Goal: Information Seeking & Learning: Learn about a topic

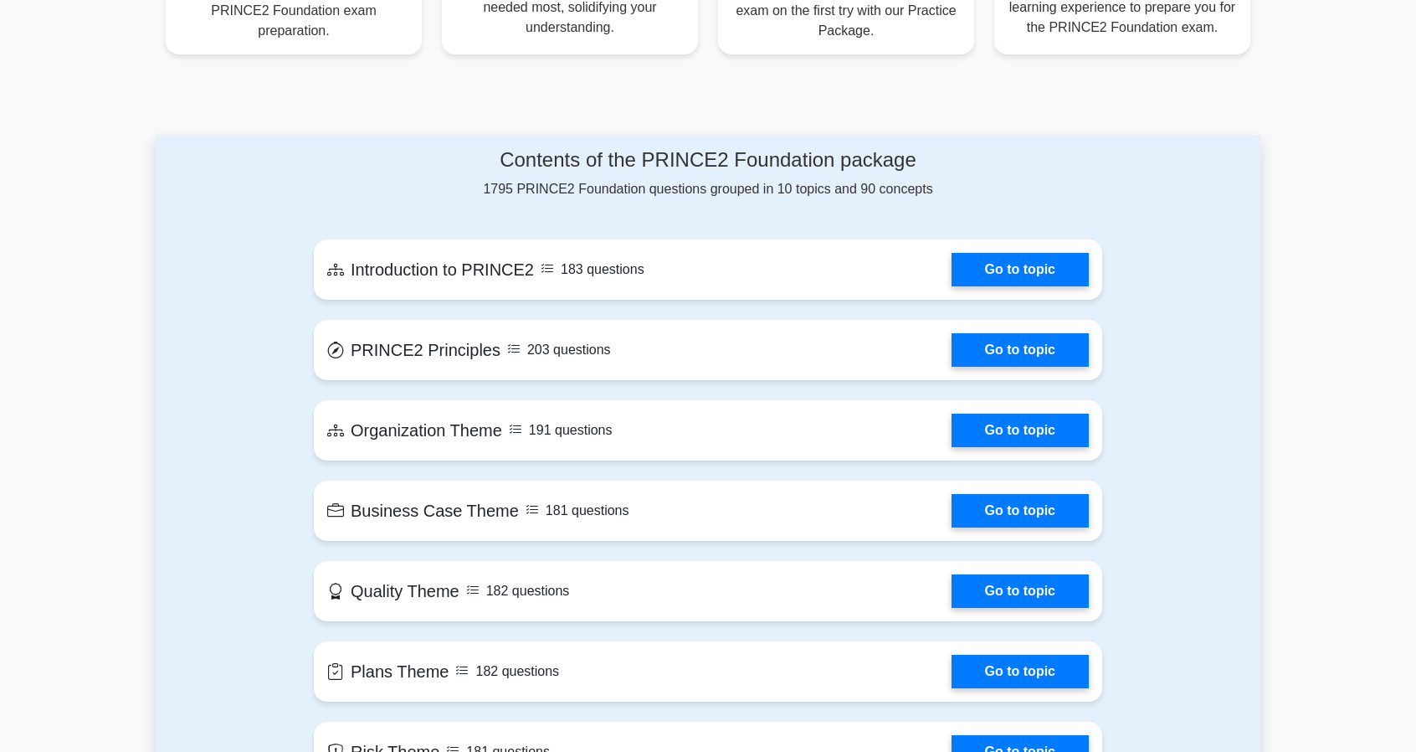
scroll to position [703, 0]
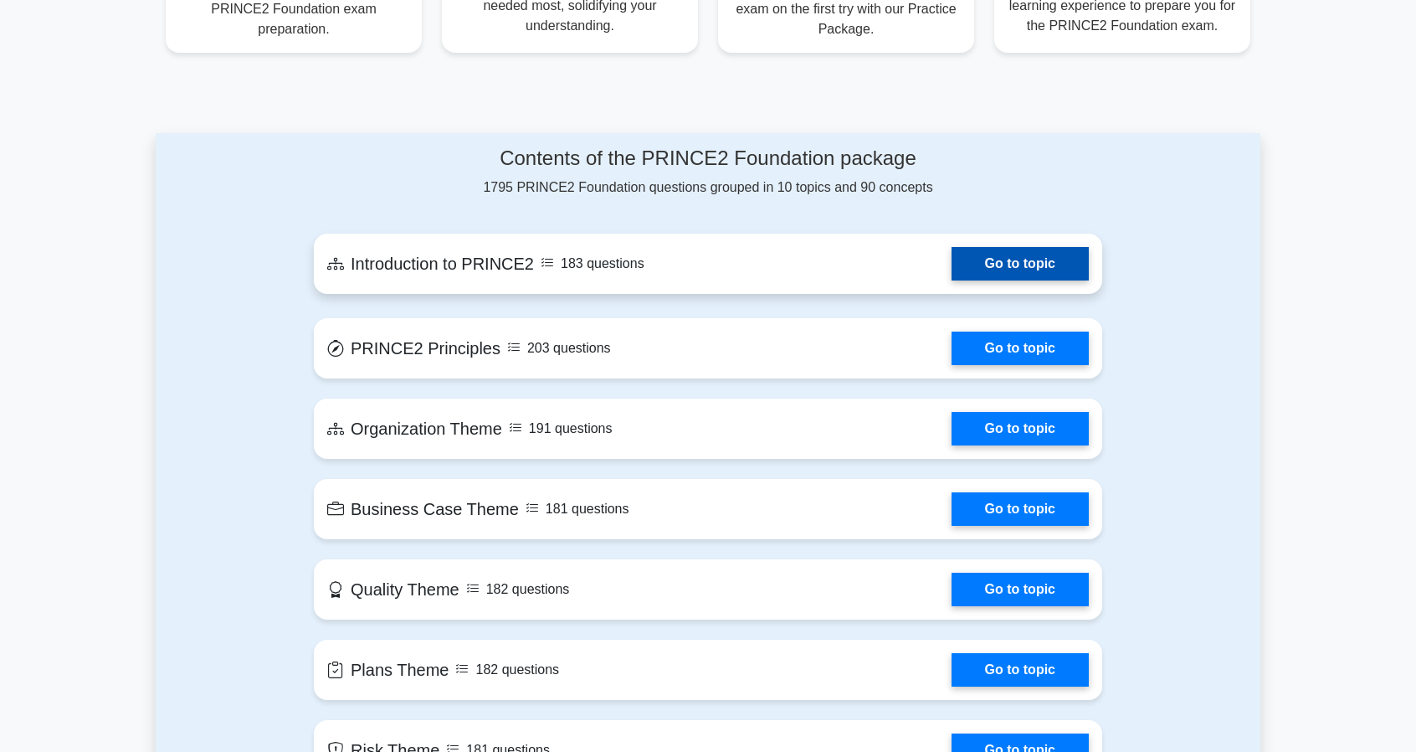
click at [1008, 247] on link "Go to topic" at bounding box center [1020, 263] width 137 height 33
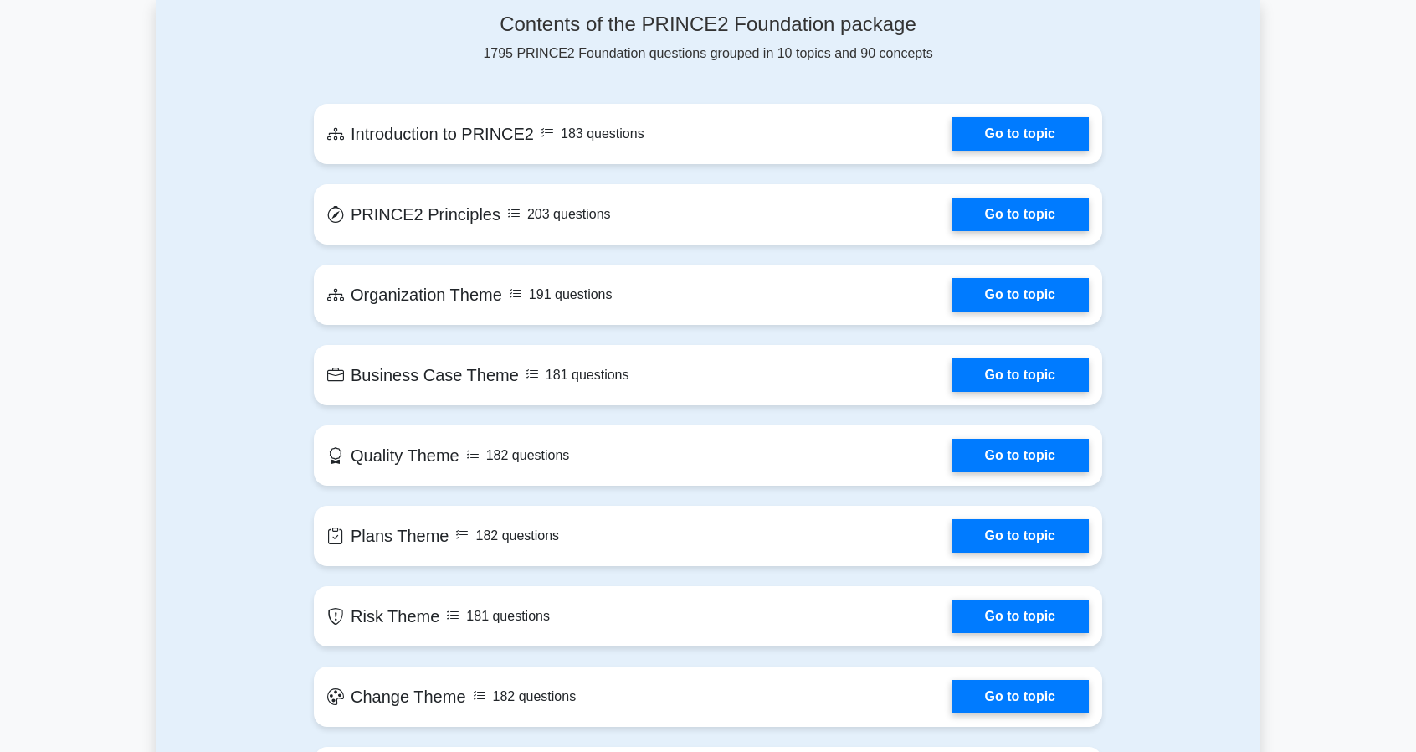
scroll to position [871, 0]
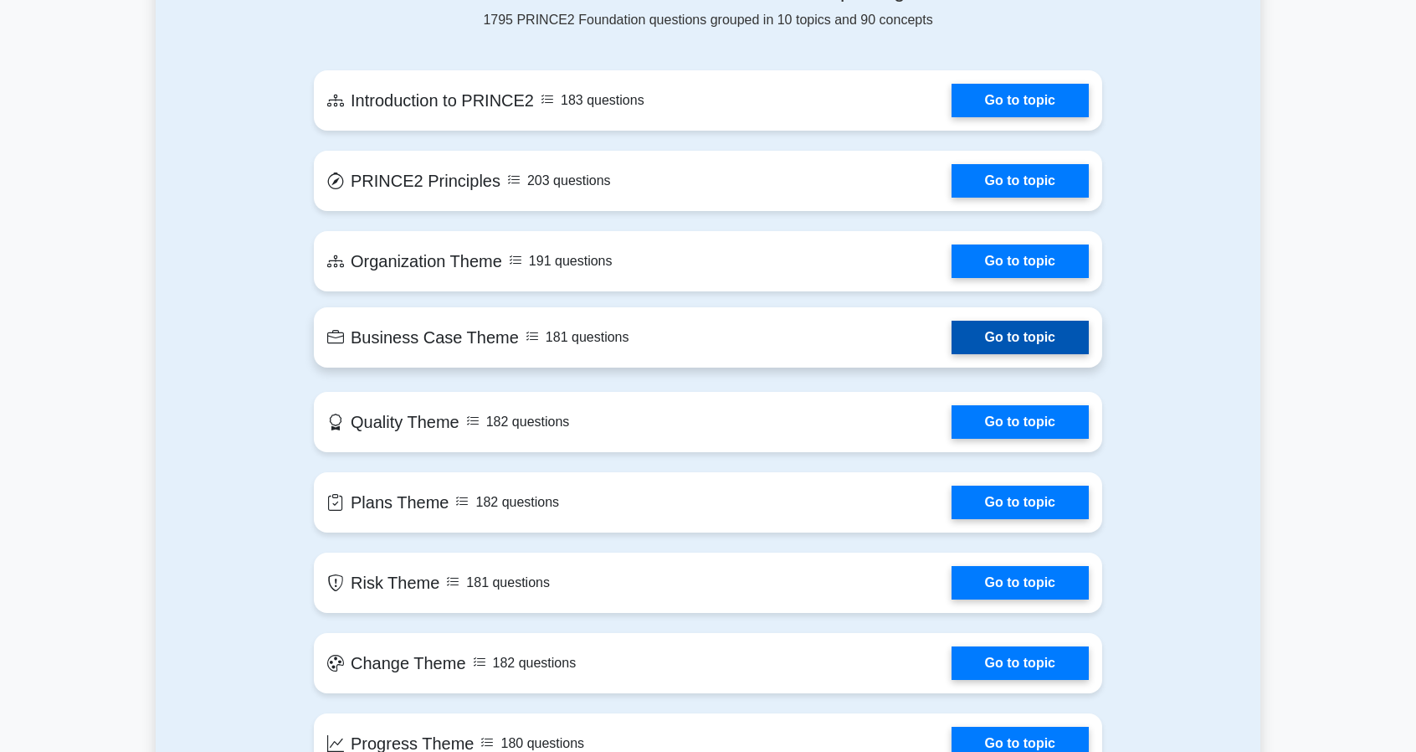
click at [1015, 321] on link "Go to topic" at bounding box center [1020, 337] width 137 height 33
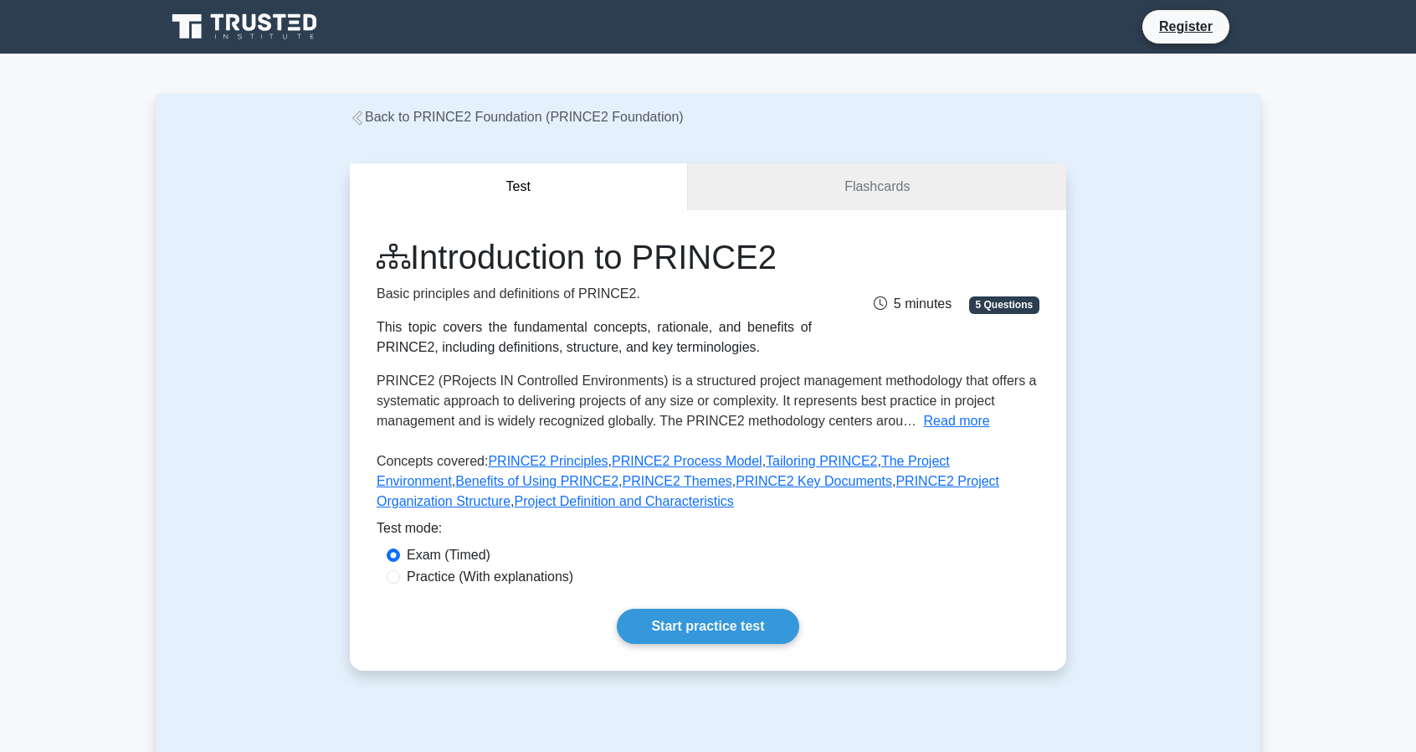
scroll to position [1068, 0]
click at [709, 634] on link "Start practice test" at bounding box center [708, 626] width 182 height 35
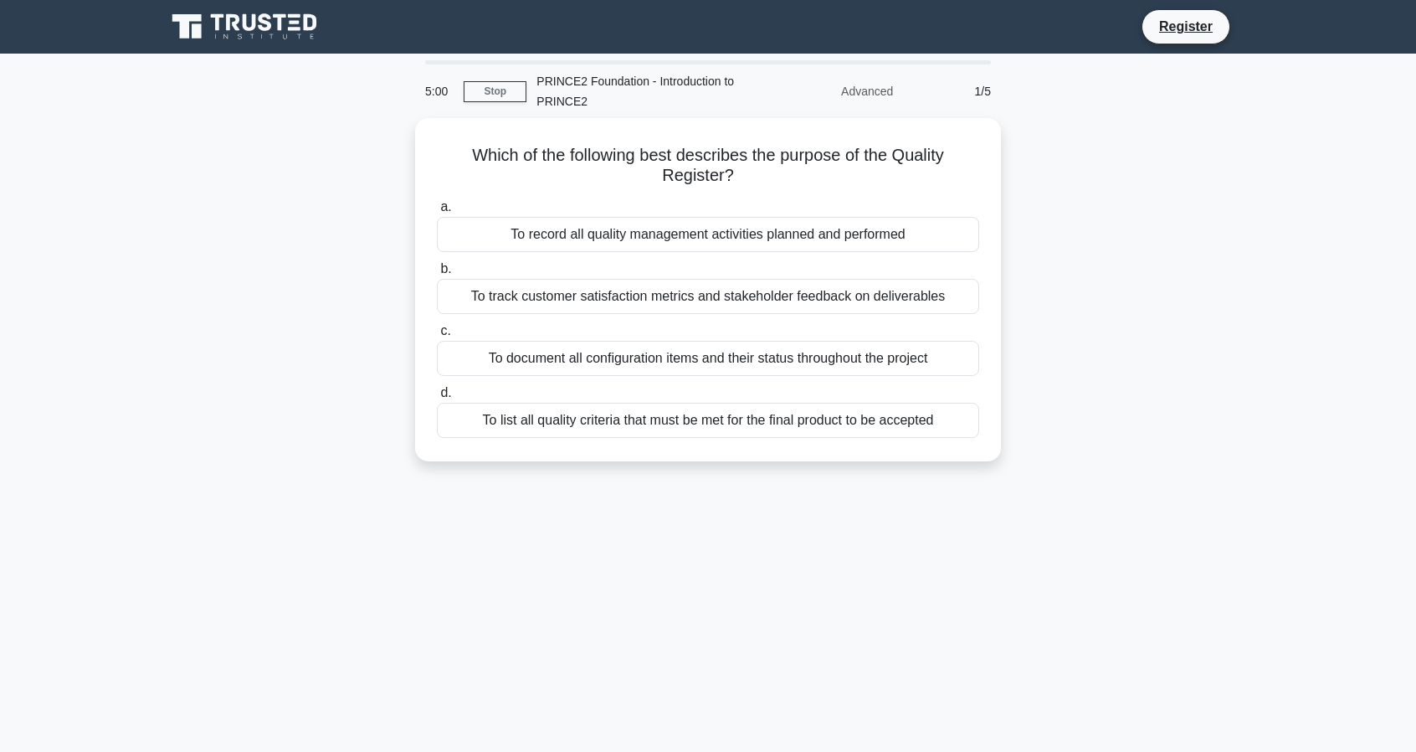
scroll to position [1068, 0]
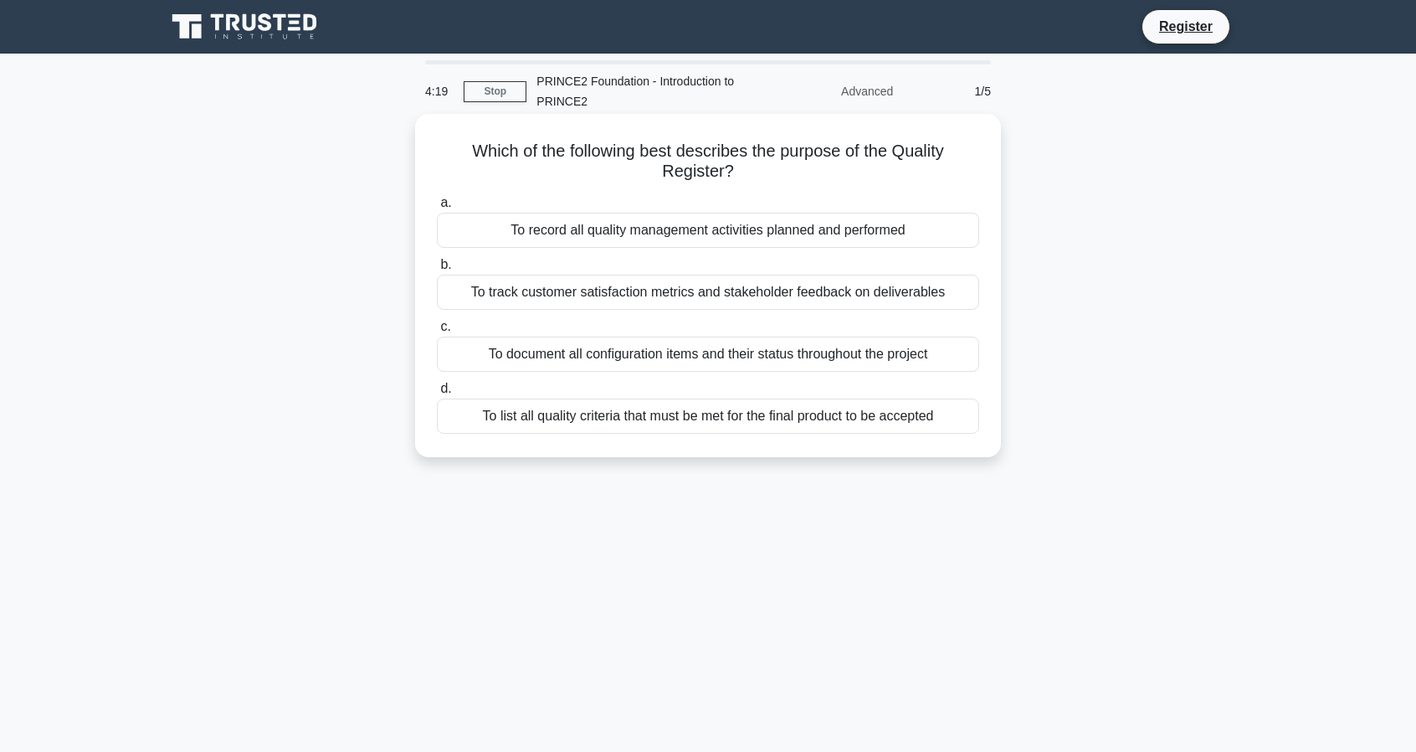
click at [448, 388] on span "d." at bounding box center [445, 388] width 11 height 14
click at [437, 388] on input "d. To list all quality criteria that must be met for the final product to be ac…" at bounding box center [437, 388] width 0 height 11
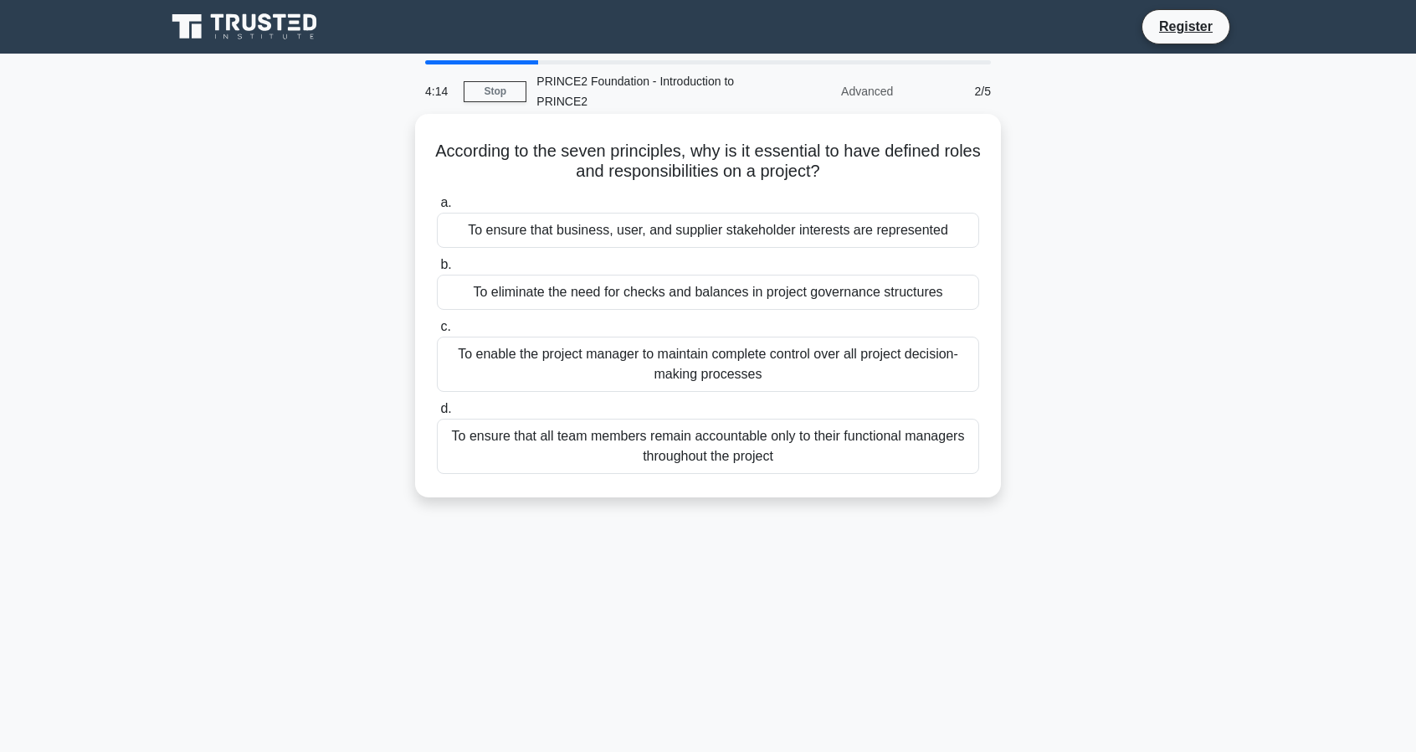
click at [668, 448] on div "To ensure that all team members remain accountable only to their functional man…" at bounding box center [708, 446] width 542 height 55
click at [437, 414] on input "d. To ensure that all team members remain accountable only to their functional …" at bounding box center [437, 408] width 0 height 11
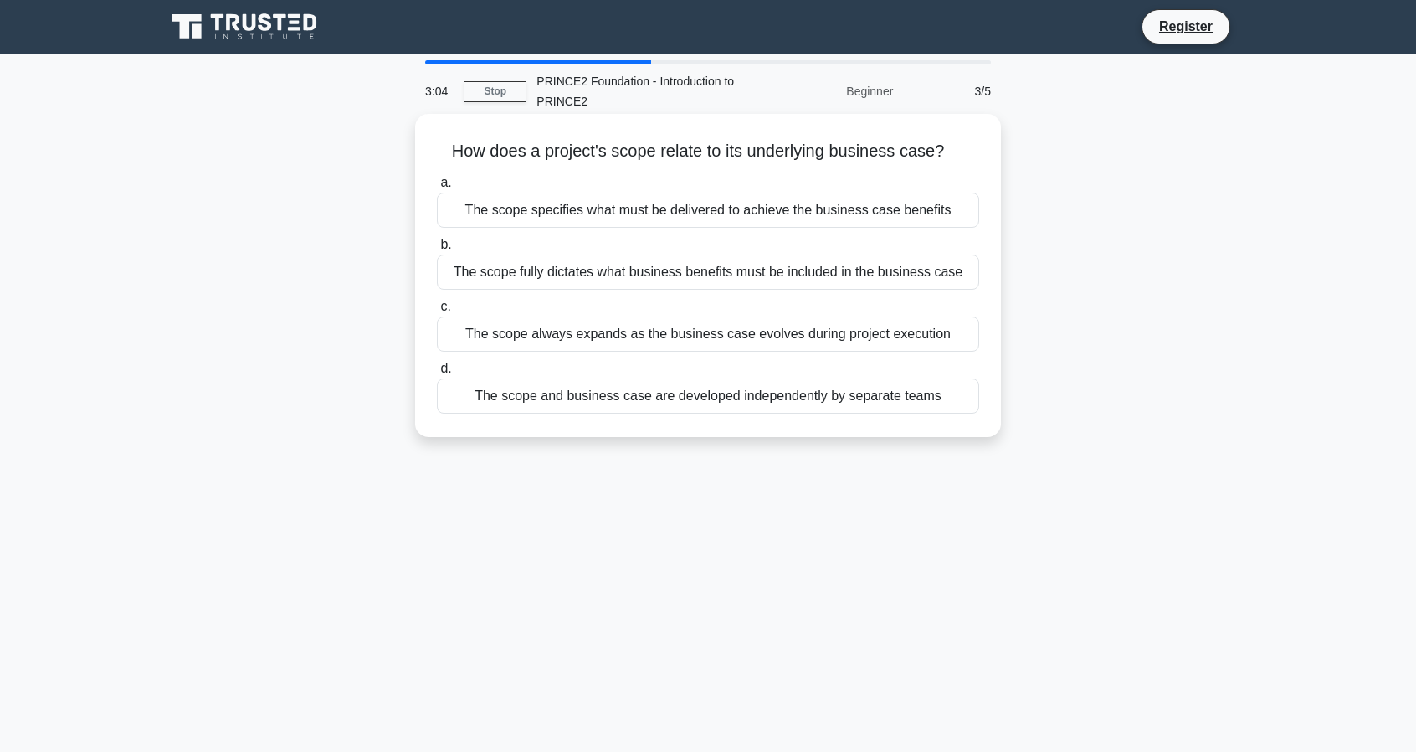
click at [758, 213] on div "The scope specifies what must be delivered to achieve the business case benefits" at bounding box center [708, 210] width 542 height 35
click at [437, 188] on input "a. The scope specifies what must be delivered to achieve the business case bene…" at bounding box center [437, 182] width 0 height 11
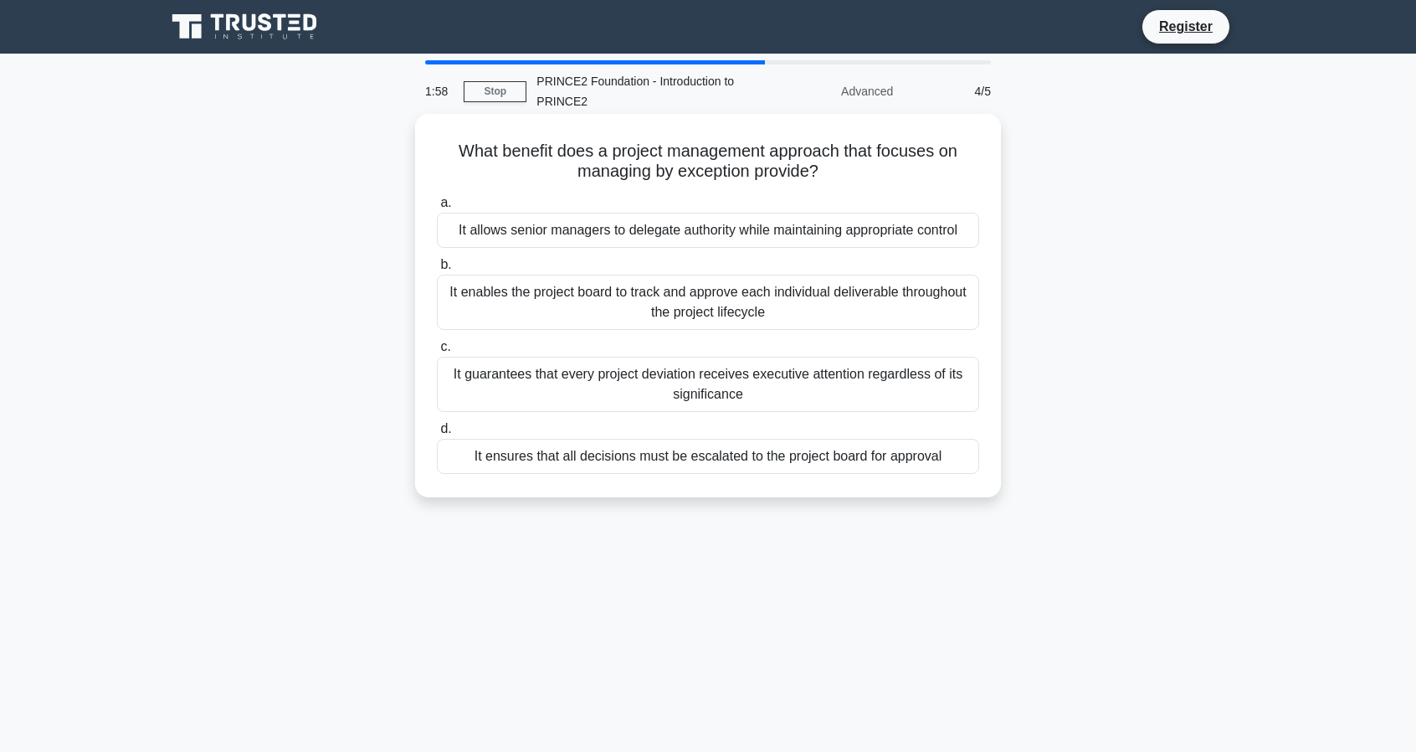
click at [562, 458] on div "It ensures that all decisions must be escalated to the project board for approv…" at bounding box center [708, 456] width 542 height 35
click at [437, 434] on input "d. It ensures that all decisions must be escalated to the project board for app…" at bounding box center [437, 429] width 0 height 11
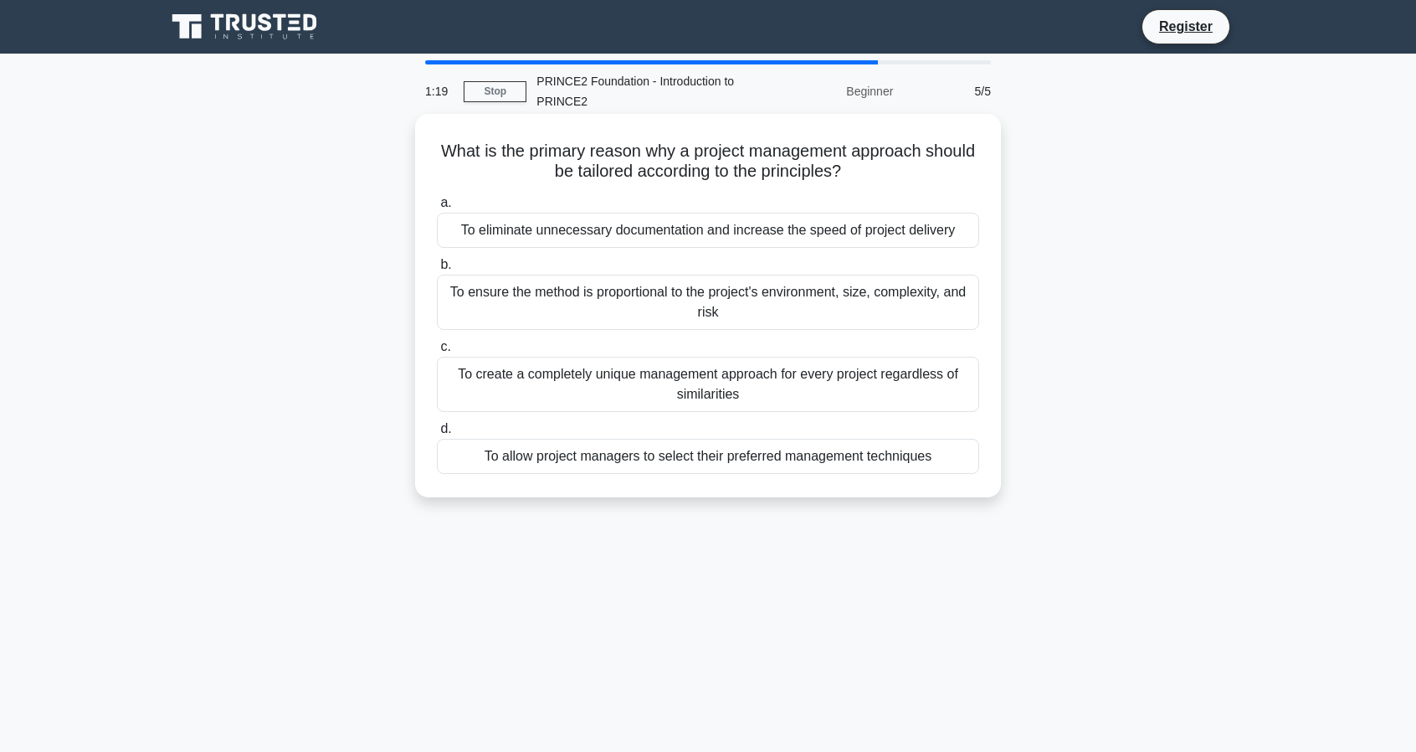
click at [551, 301] on div "To ensure the method is proportional to the project's environment, size, comple…" at bounding box center [708, 302] width 542 height 55
click at [437, 270] on input "b. To ensure the method is proportional to the project's environment, size, com…" at bounding box center [437, 265] width 0 height 11
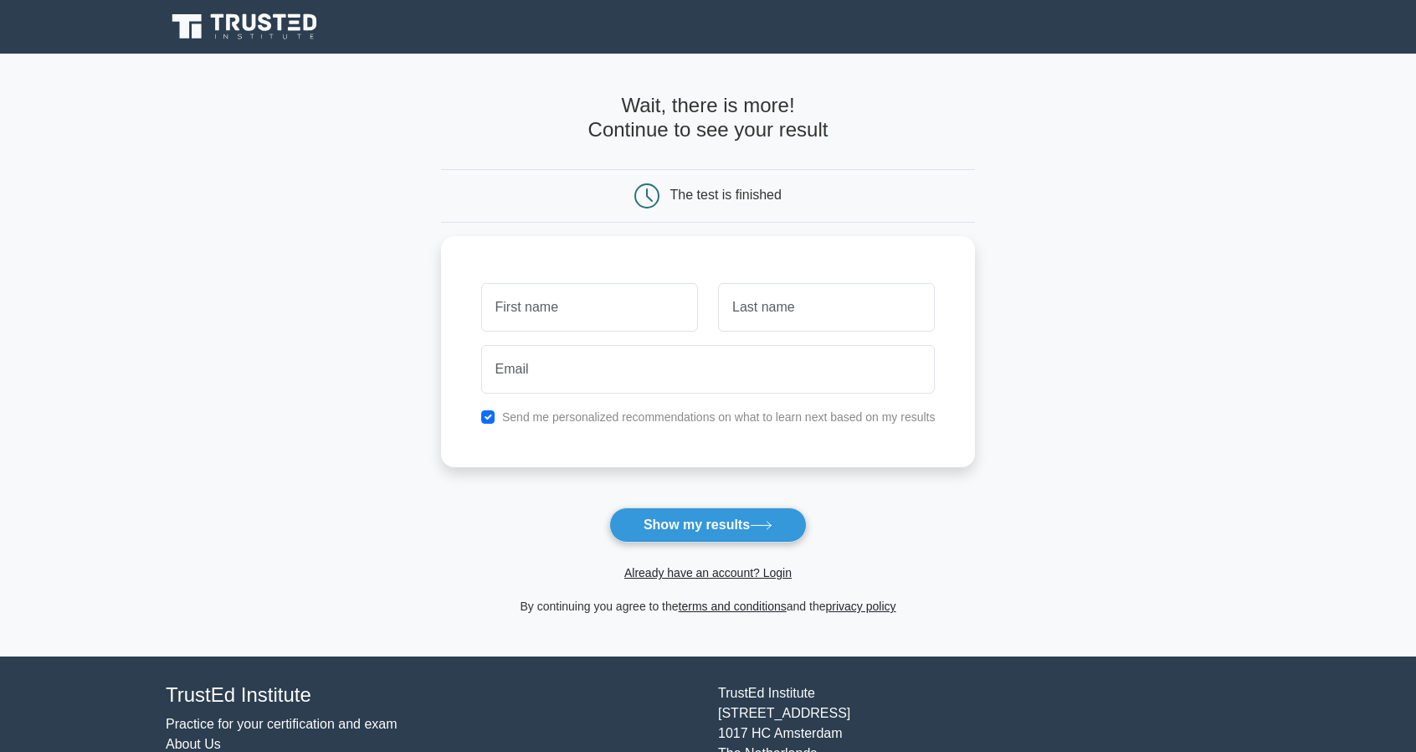
scroll to position [1068, 0]
type input "[PERSON_NAME]"
click at [772, 302] on input "text" at bounding box center [826, 303] width 217 height 49
type input "[PERSON_NAME]"
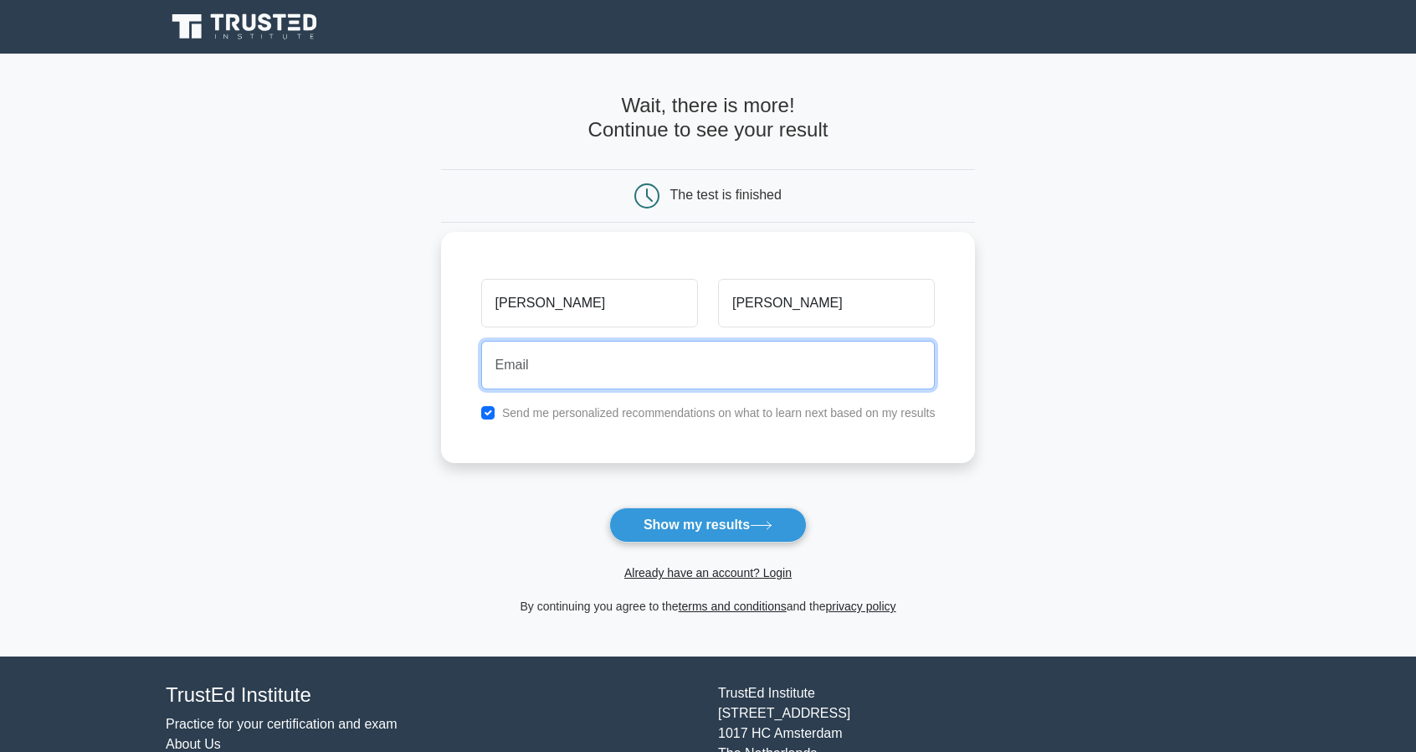
click at [563, 369] on input "email" at bounding box center [708, 365] width 455 height 49
type input "[EMAIL_ADDRESS][DOMAIN_NAME]"
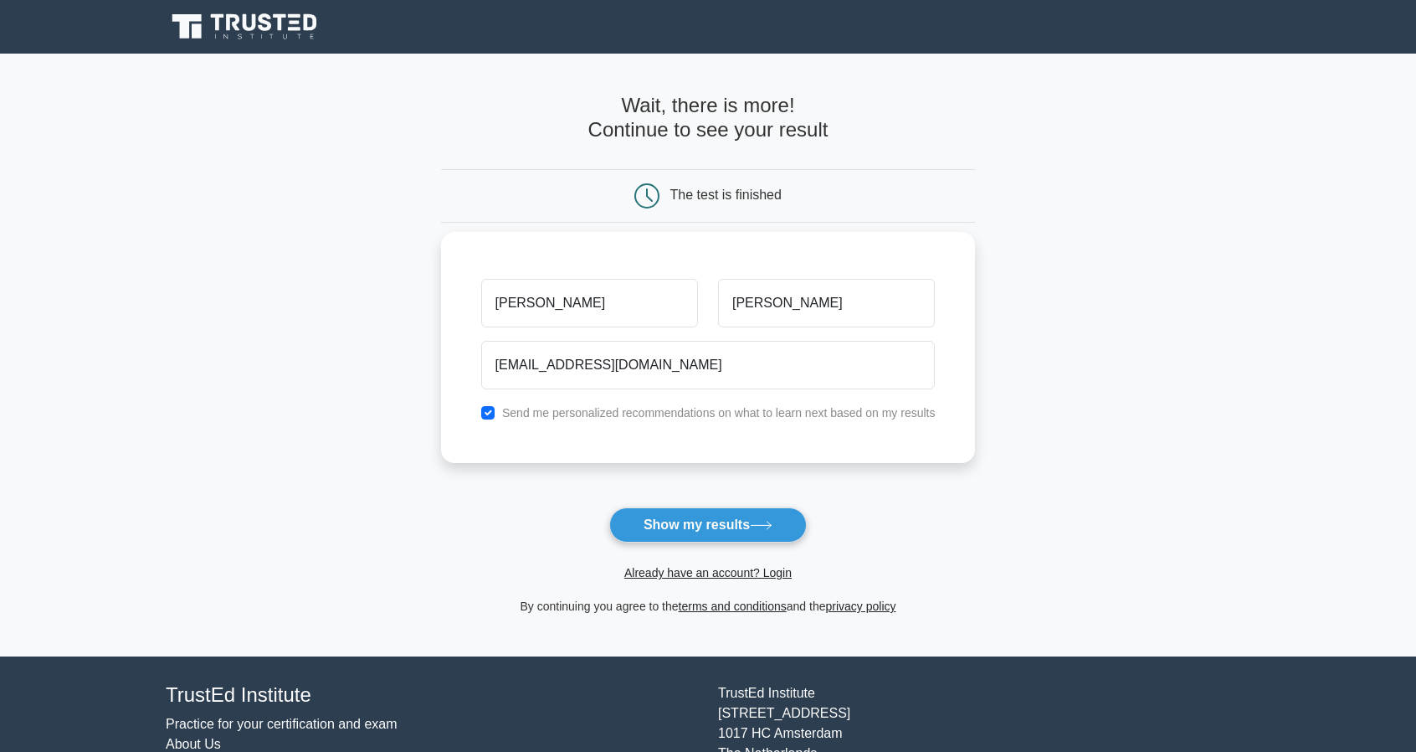
click at [788, 416] on label "Send me personalized recommendations on what to learn next based on my results" at bounding box center [719, 412] width 434 height 13
click at [1088, 349] on main "Wait, there is more! Continue to see your result The test is finished tekeste" at bounding box center [708, 355] width 1416 height 603
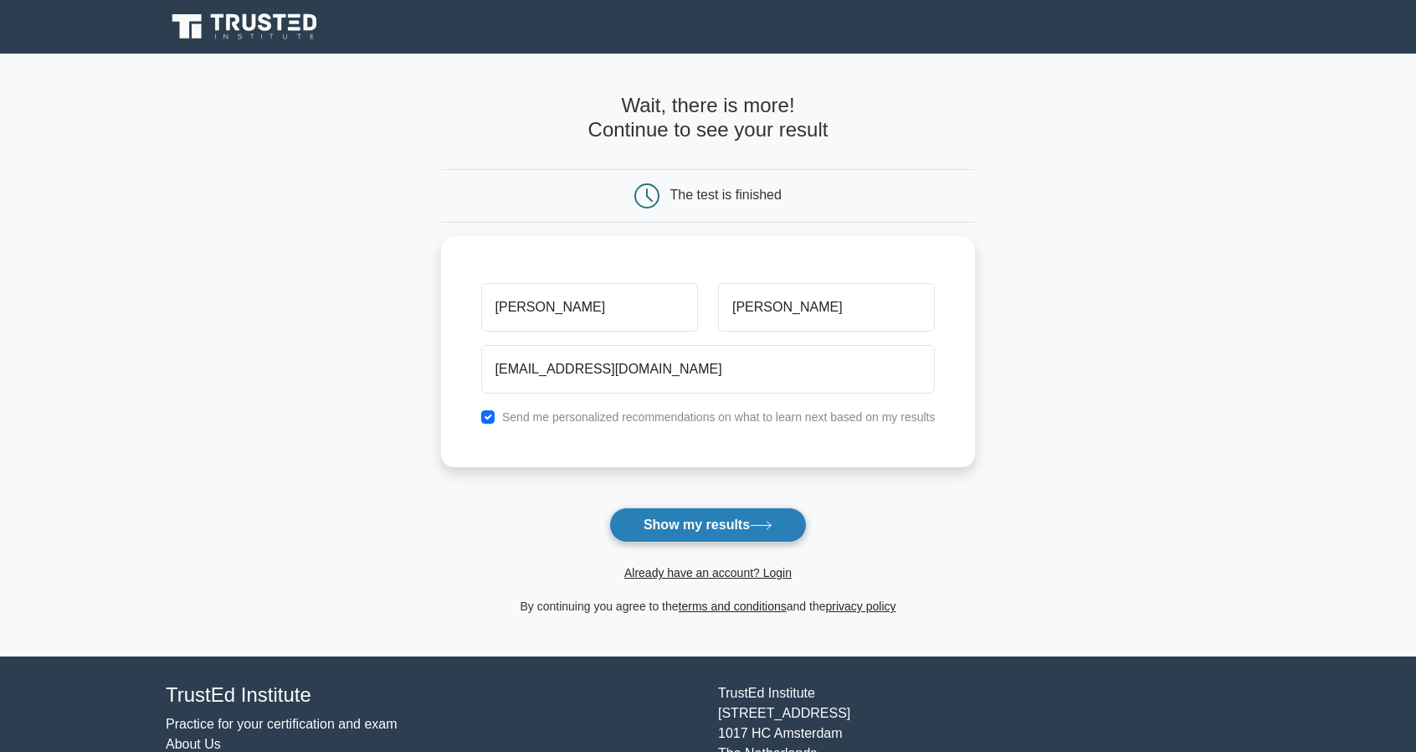
click at [722, 530] on button "Show my results" at bounding box center [708, 524] width 198 height 35
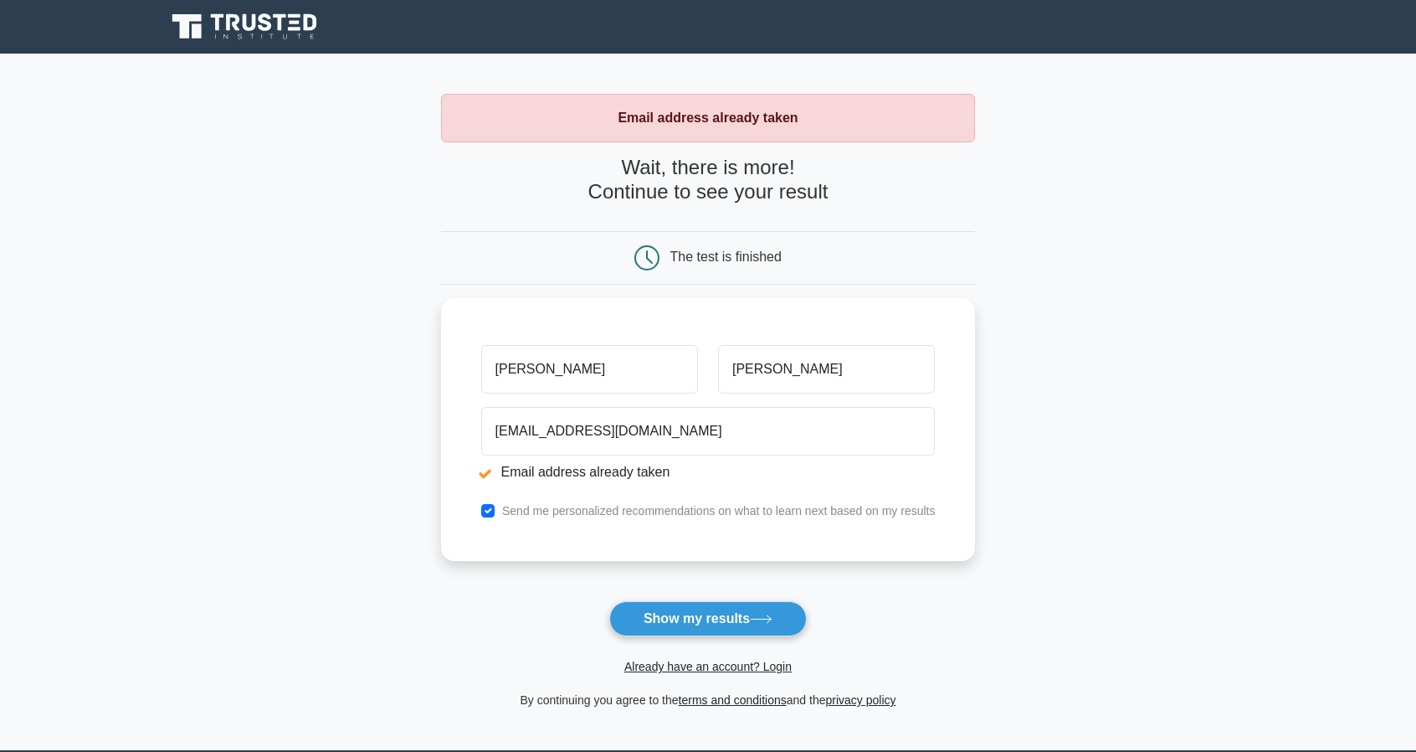
scroll to position [1068, 0]
click at [685, 619] on button "Show my results" at bounding box center [708, 618] width 198 height 35
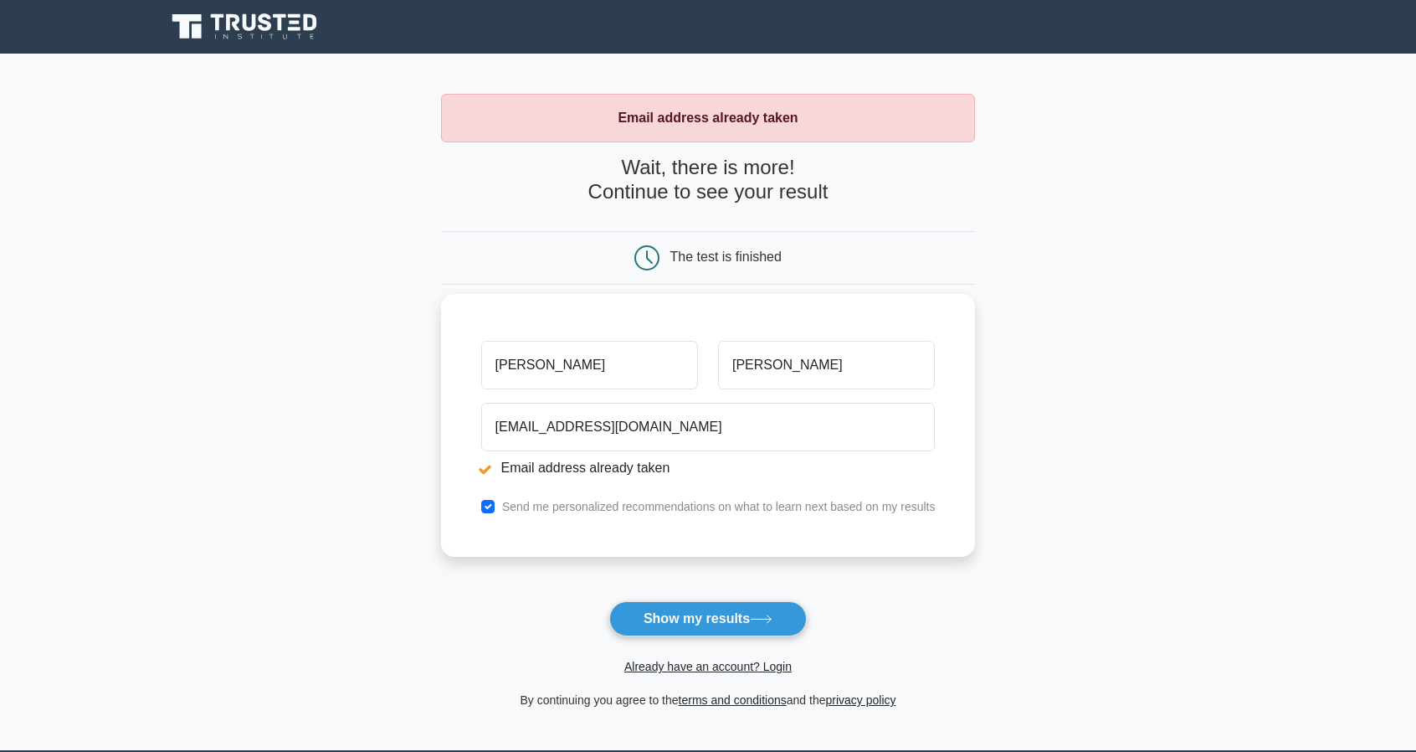
scroll to position [1068, 0]
click at [589, 369] on input "[PERSON_NAME]" at bounding box center [589, 365] width 217 height 49
type input "t"
type input "[PERSON_NAME]"
click at [634, 431] on input "[EMAIL_ADDRESS][DOMAIN_NAME]" at bounding box center [708, 427] width 455 height 49
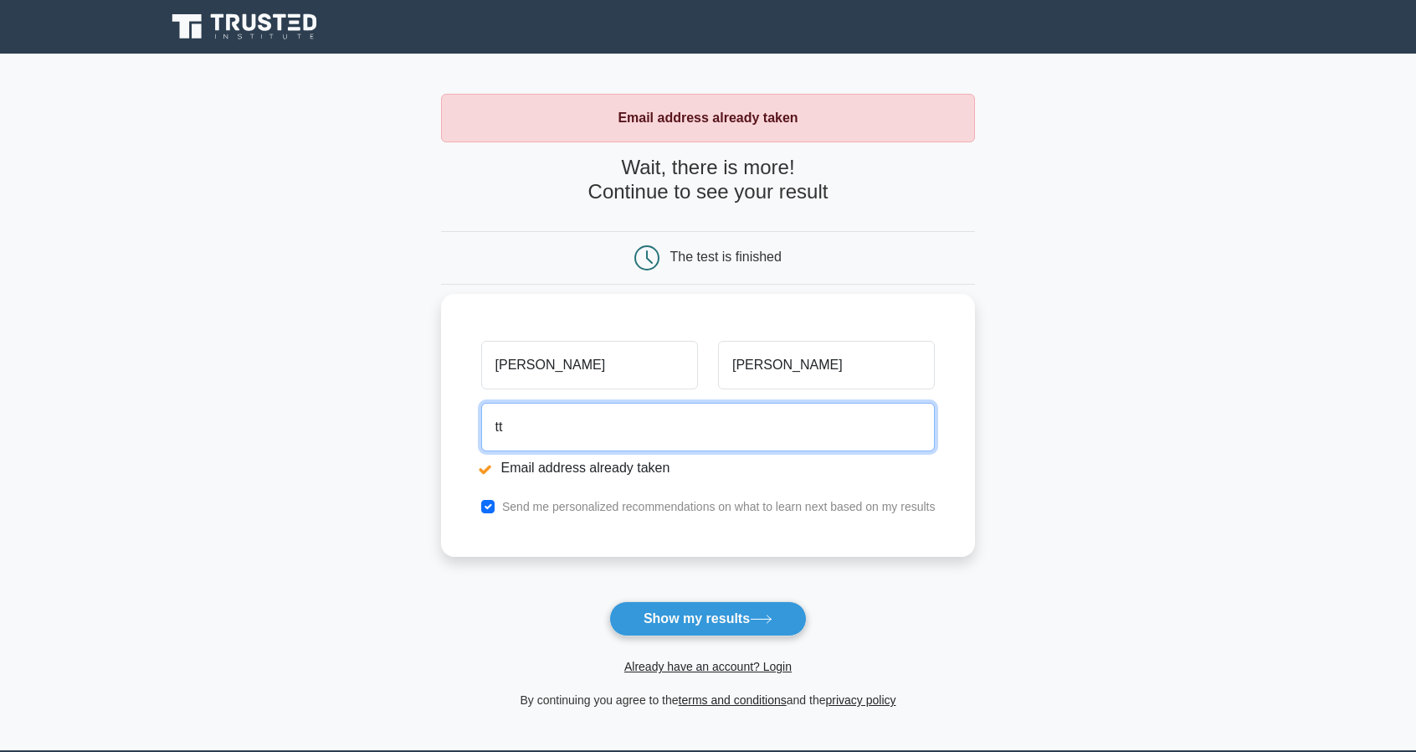
type input "t"
type input "tekestetesfay55@gmail.com"
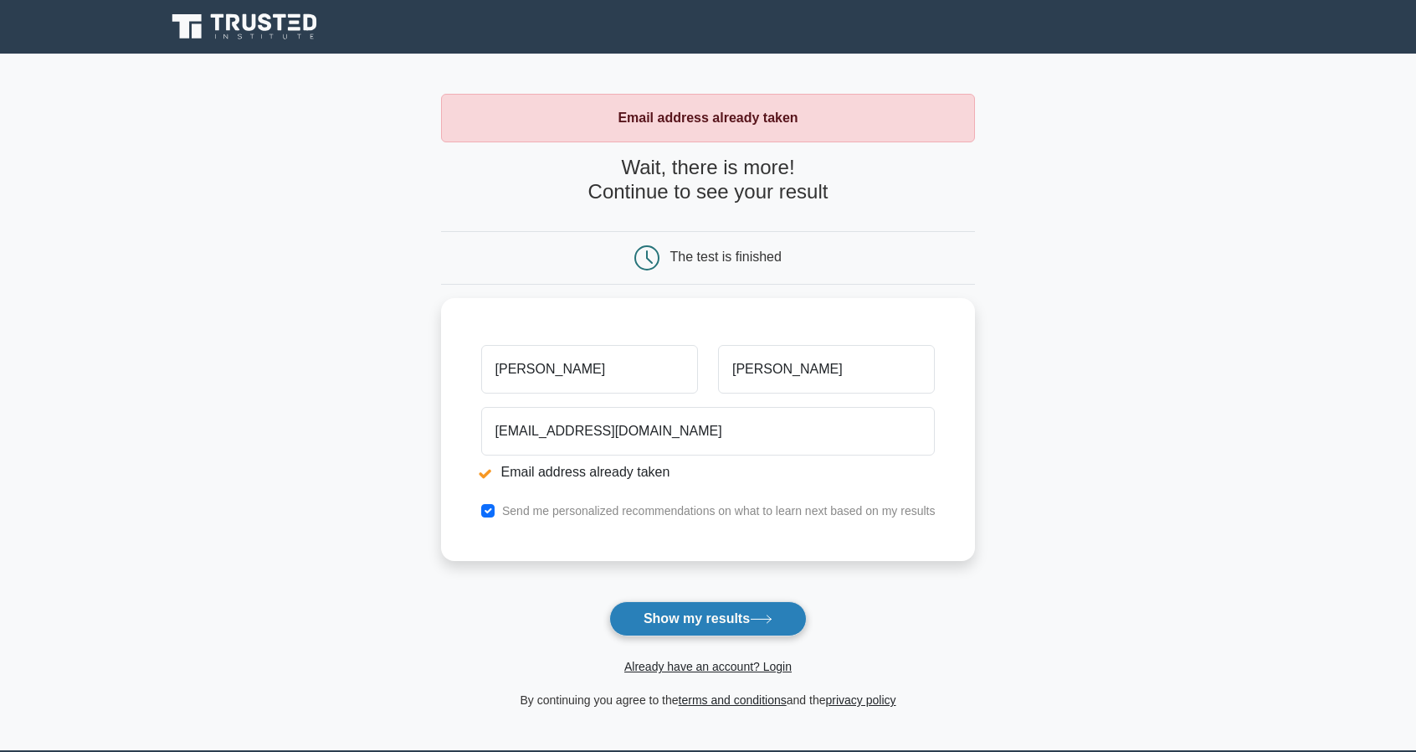
click at [658, 616] on button "Show my results" at bounding box center [708, 618] width 198 height 35
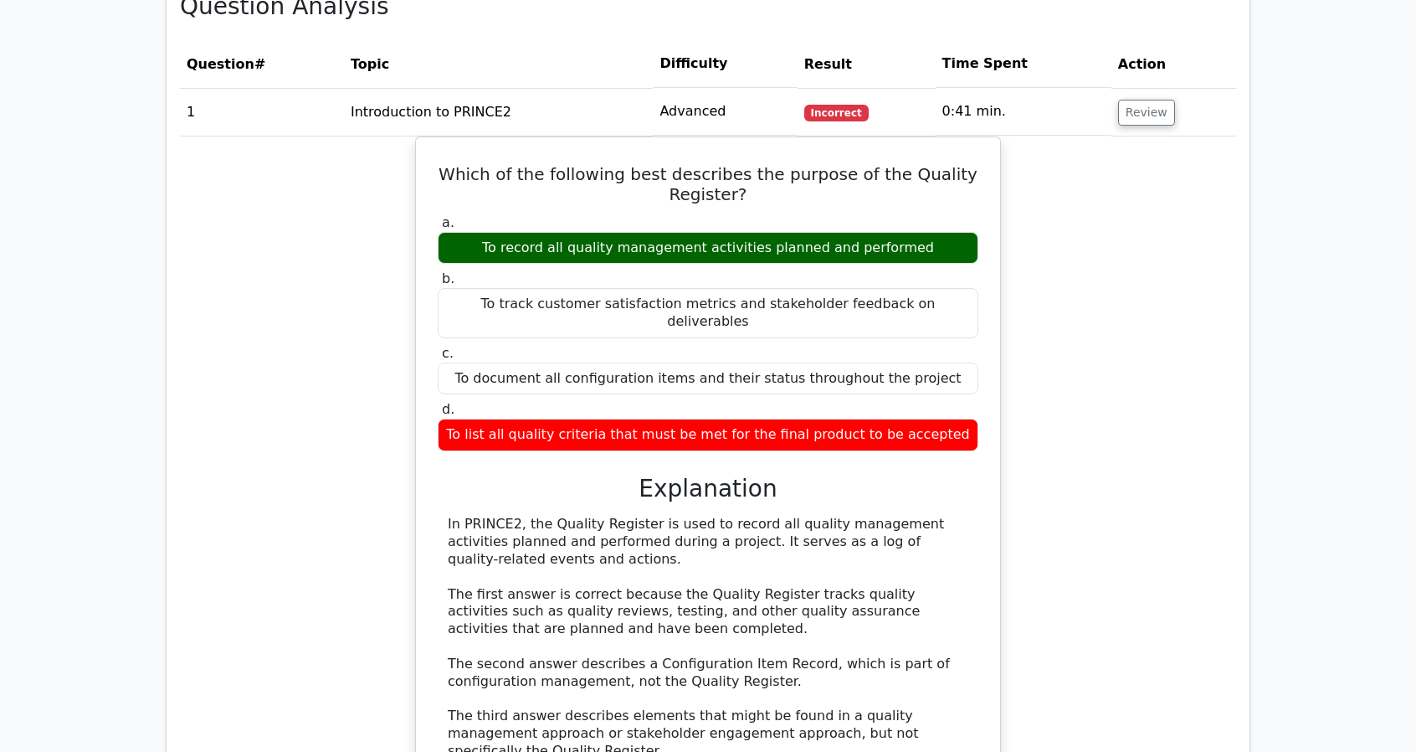
scroll to position [0, 10]
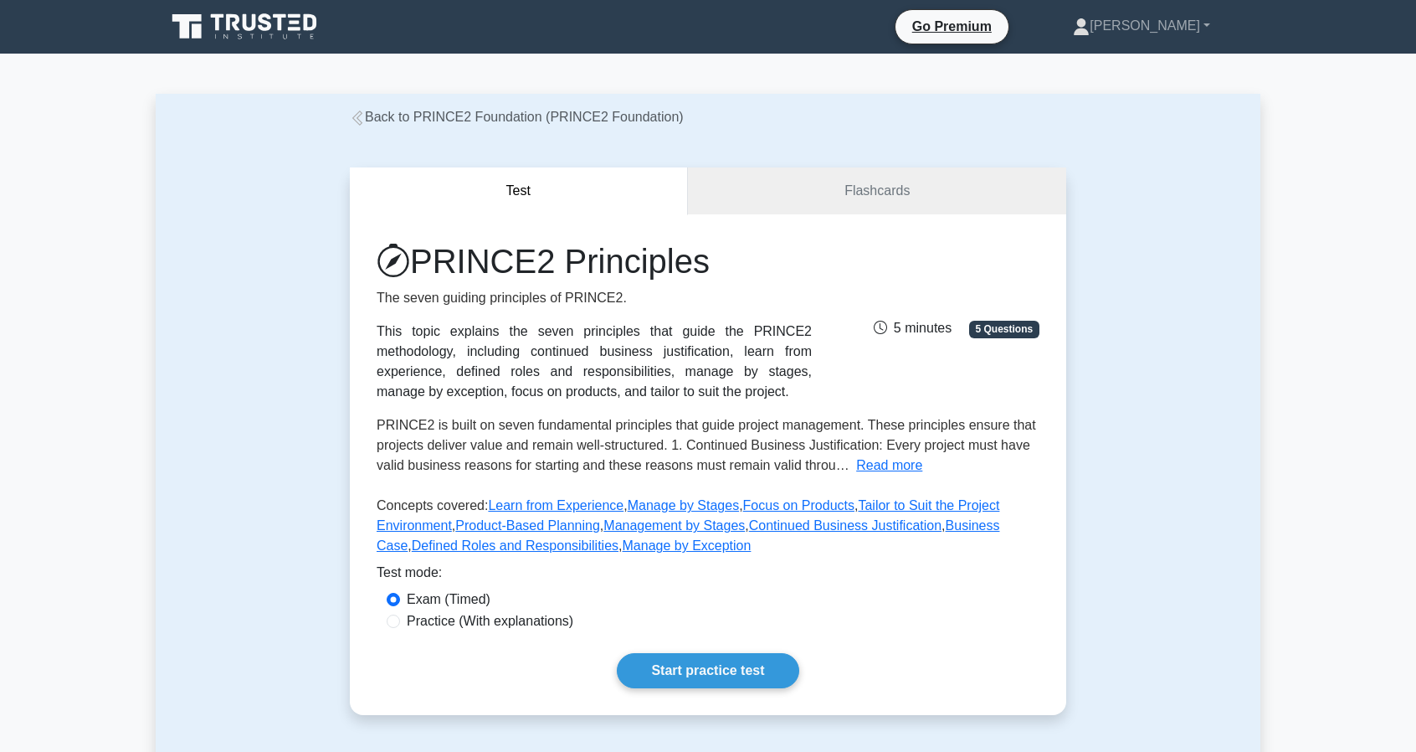
scroll to position [1068, 0]
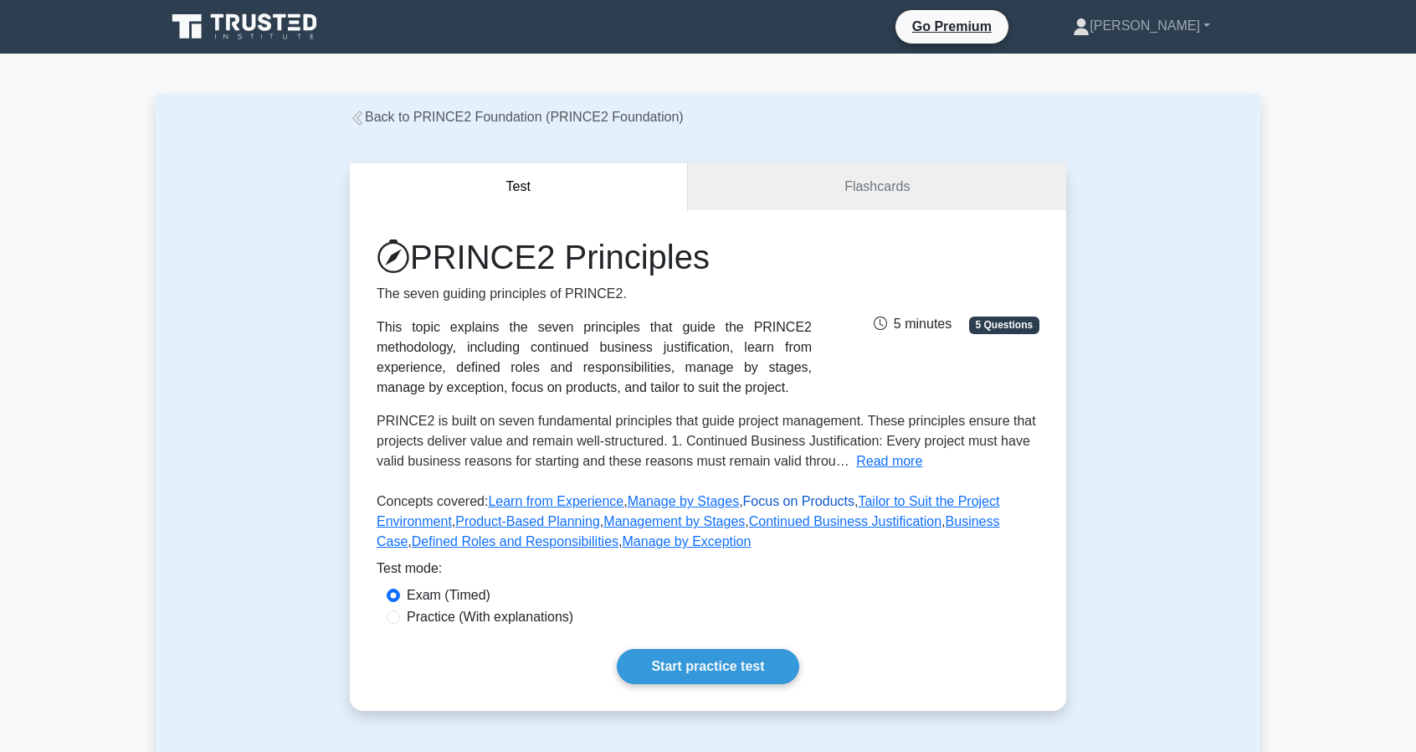
click at [798, 495] on link "Focus on Products" at bounding box center [798, 501] width 111 height 14
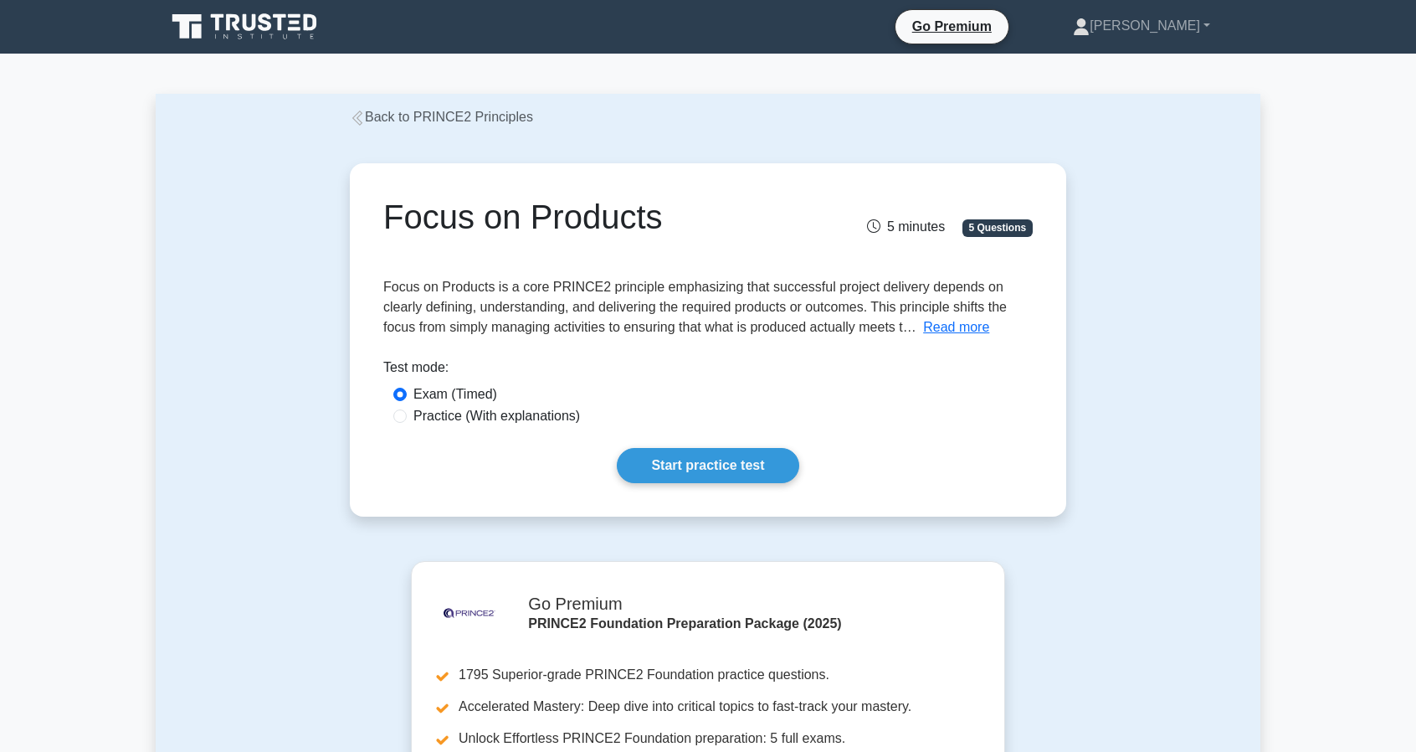
scroll to position [1068, 0]
click at [704, 468] on link "Start practice test" at bounding box center [708, 465] width 182 height 35
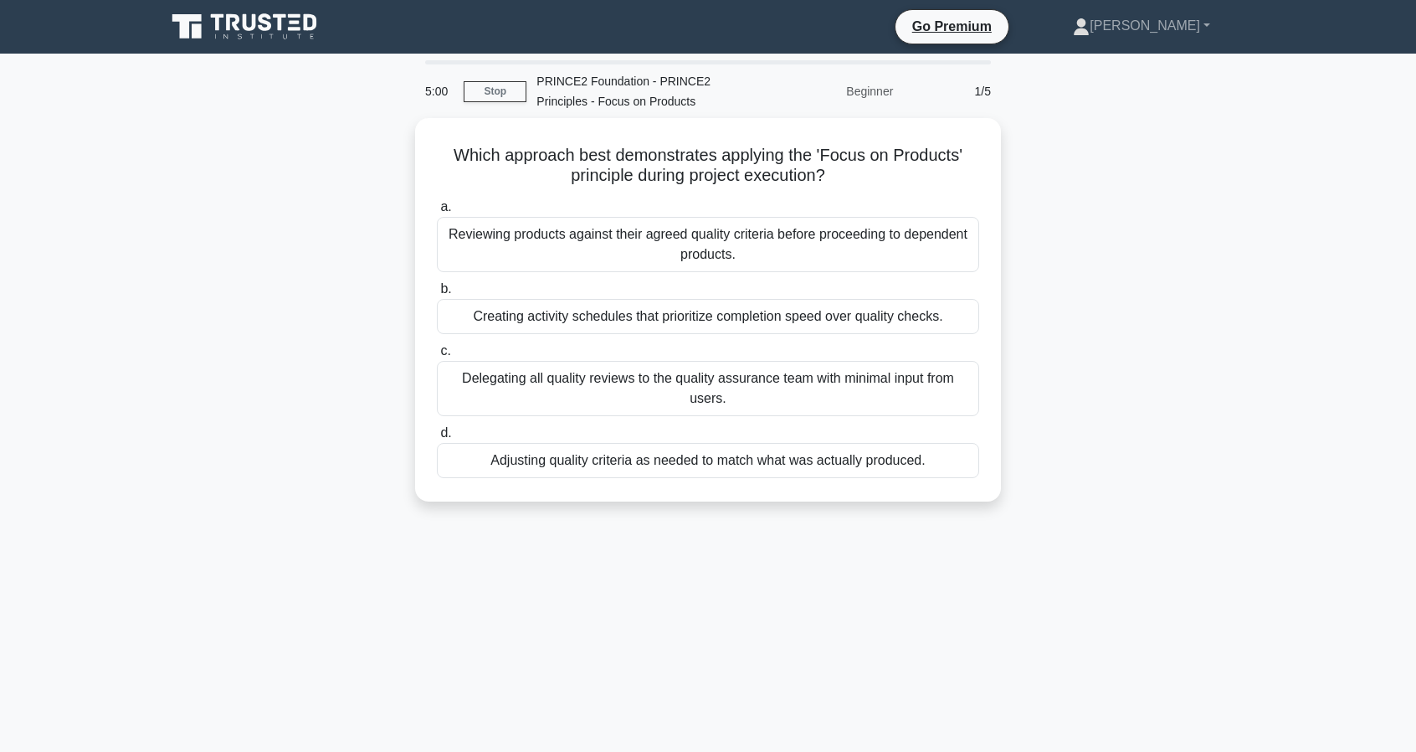
scroll to position [1068, 0]
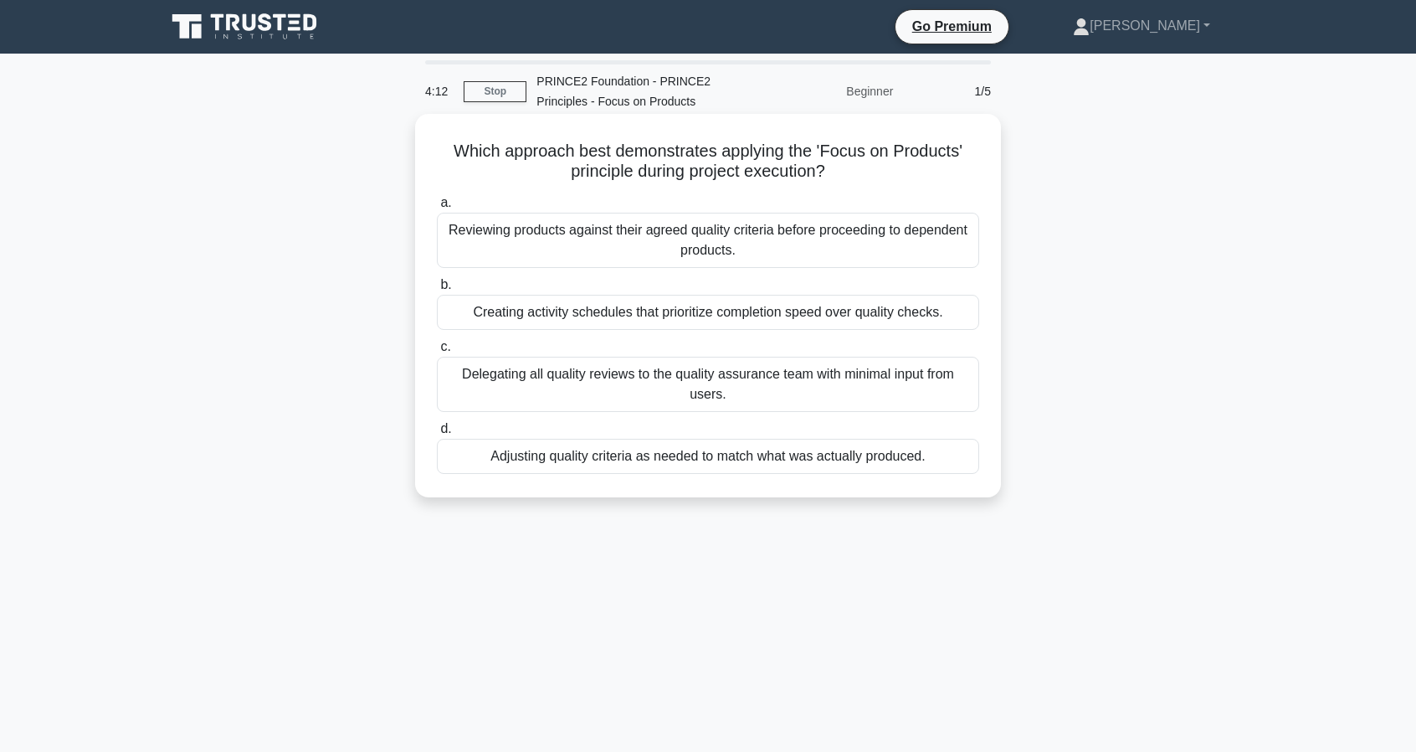
click at [698, 246] on div "Reviewing products against their agreed quality criteria before proceeding to d…" at bounding box center [708, 240] width 542 height 55
click at [437, 208] on input "a. Reviewing products against their agreed quality criteria before proceeding t…" at bounding box center [437, 203] width 0 height 11
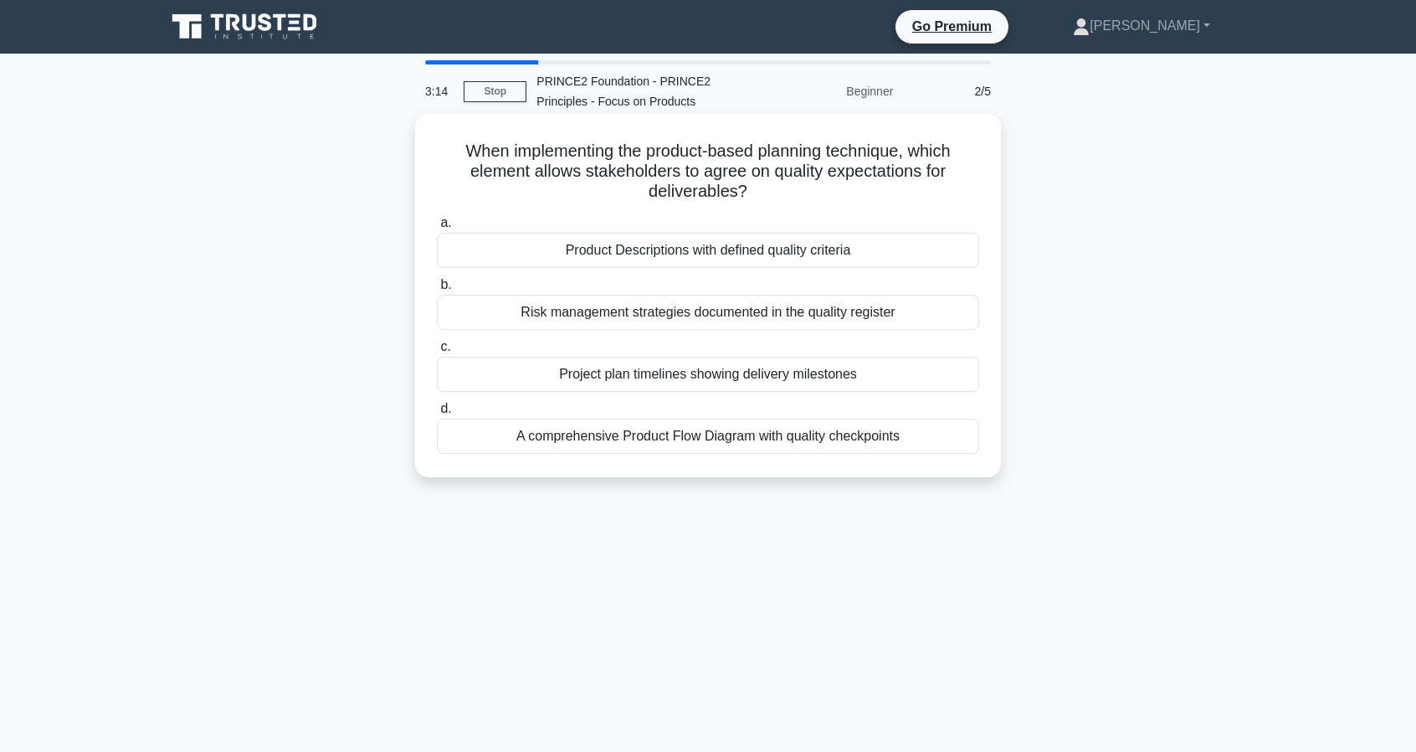
click at [650, 249] on div "Product Descriptions with defined quality criteria" at bounding box center [708, 250] width 542 height 35
click at [437, 229] on input "a. Product Descriptions with defined quality criteria" at bounding box center [437, 223] width 0 height 11
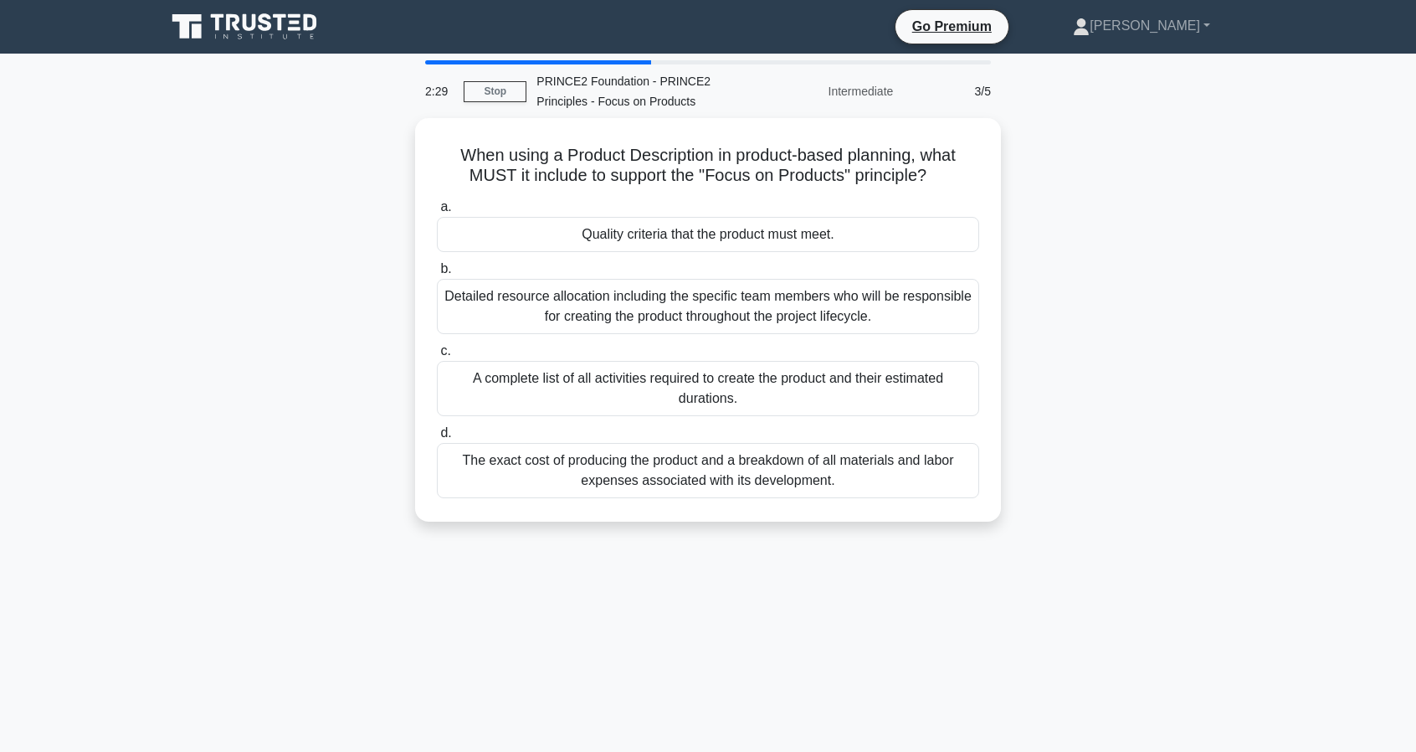
click at [650, 249] on div "a. Quality criteria that the product must meet. b. c. d." at bounding box center [708, 347] width 563 height 308
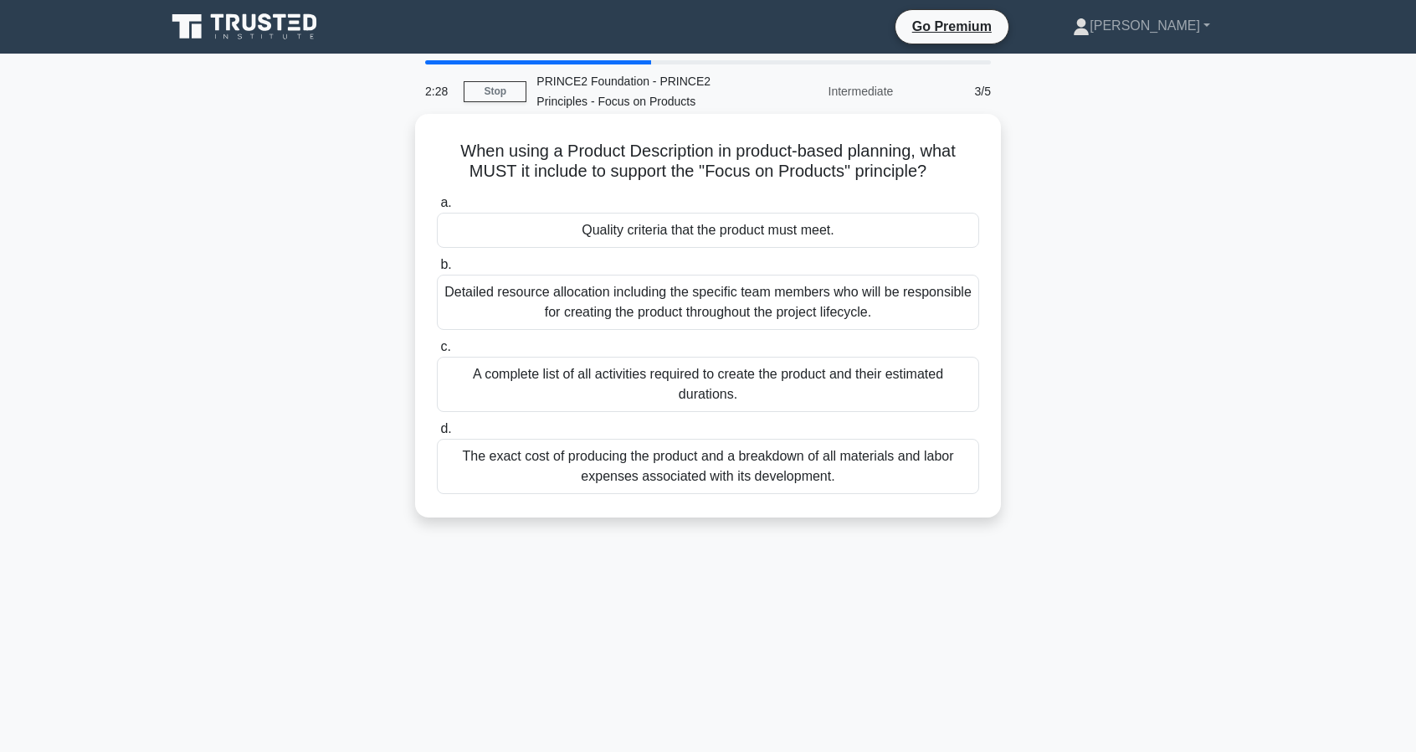
click at [648, 238] on div "Quality criteria that the product must meet." at bounding box center [708, 230] width 542 height 35
click at [437, 208] on input "a. Quality criteria that the product must meet." at bounding box center [437, 203] width 0 height 11
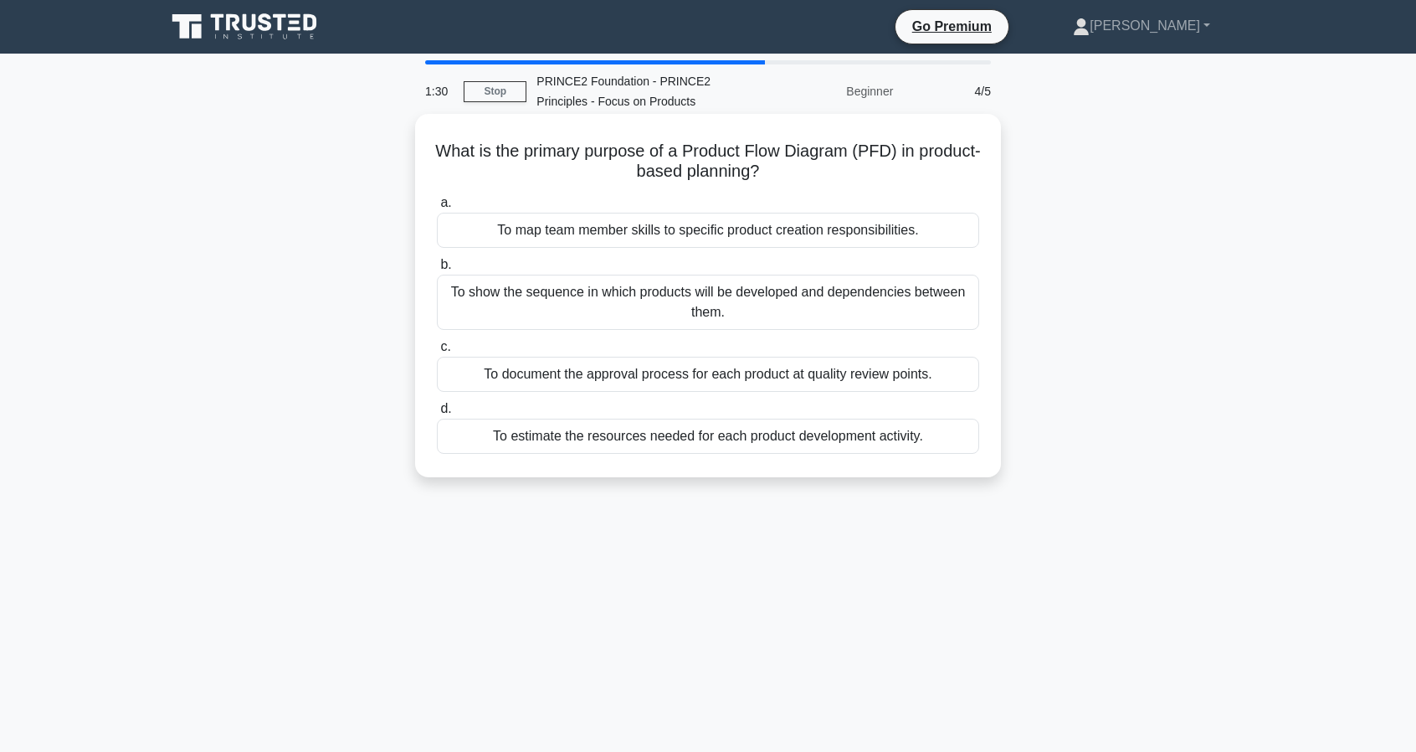
click at [722, 296] on div "To show the sequence in which products will be developed and dependencies betwe…" at bounding box center [708, 302] width 542 height 55
click at [437, 270] on input "b. To show the sequence in which products will be developed and dependencies be…" at bounding box center [437, 265] width 0 height 11
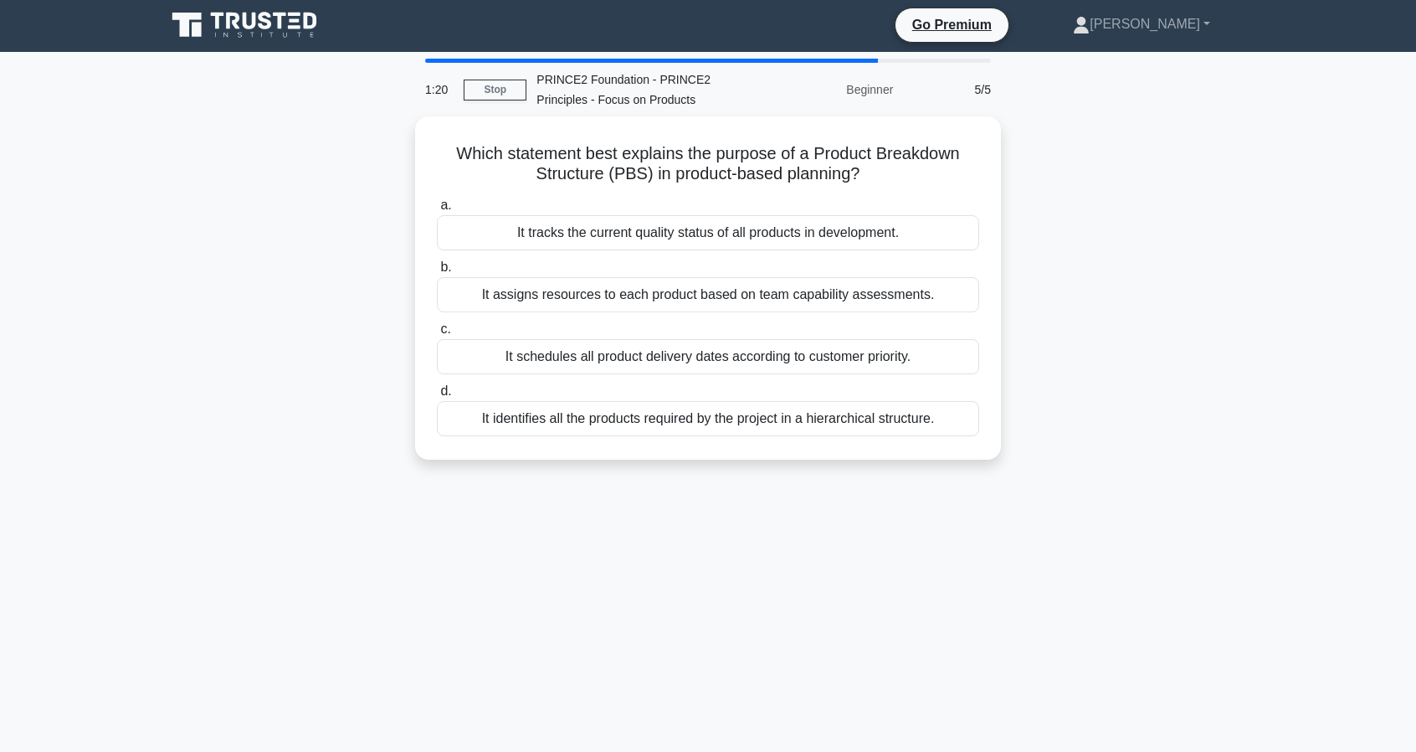
scroll to position [0, 0]
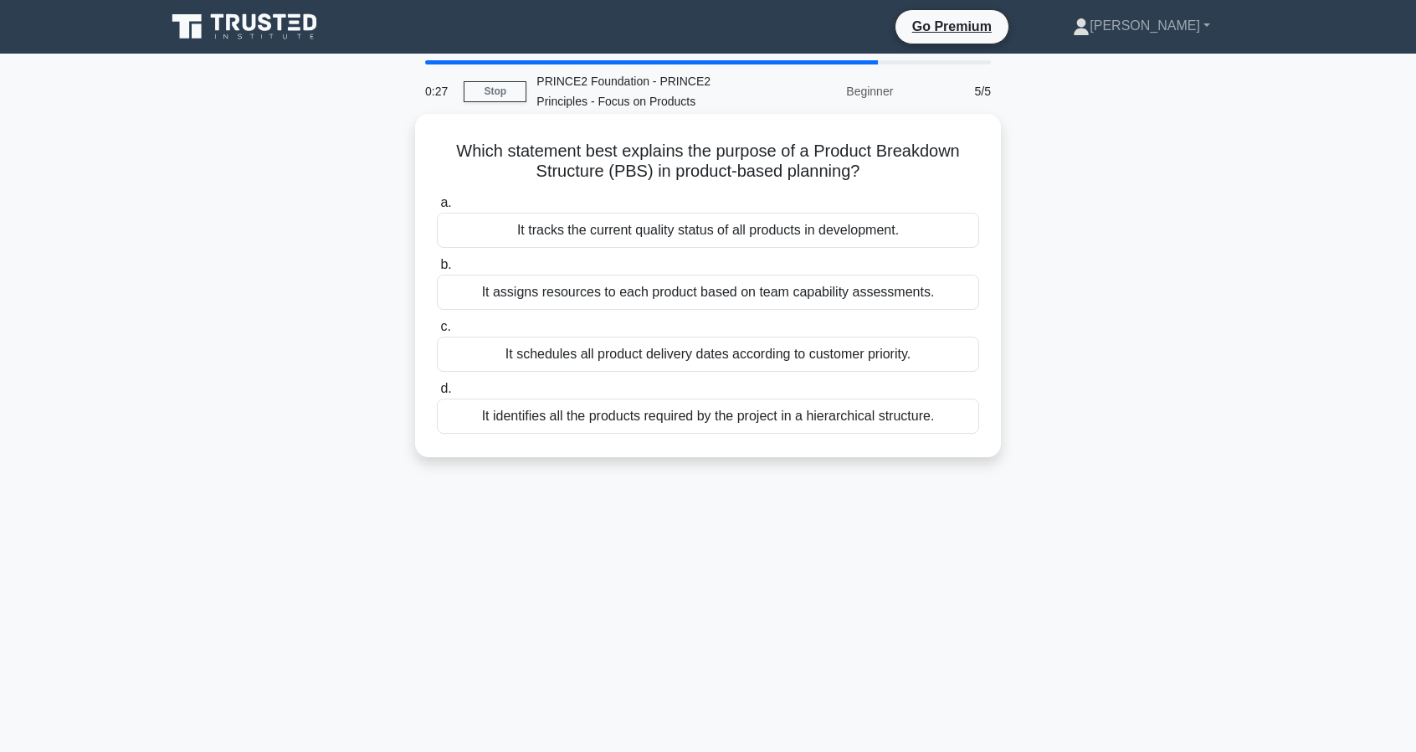
click at [660, 294] on div "It assigns resources to each product based on team capability assessments." at bounding box center [708, 292] width 542 height 35
click at [437, 270] on input "b. It assigns resources to each product based on team capability assessments." at bounding box center [437, 265] width 0 height 11
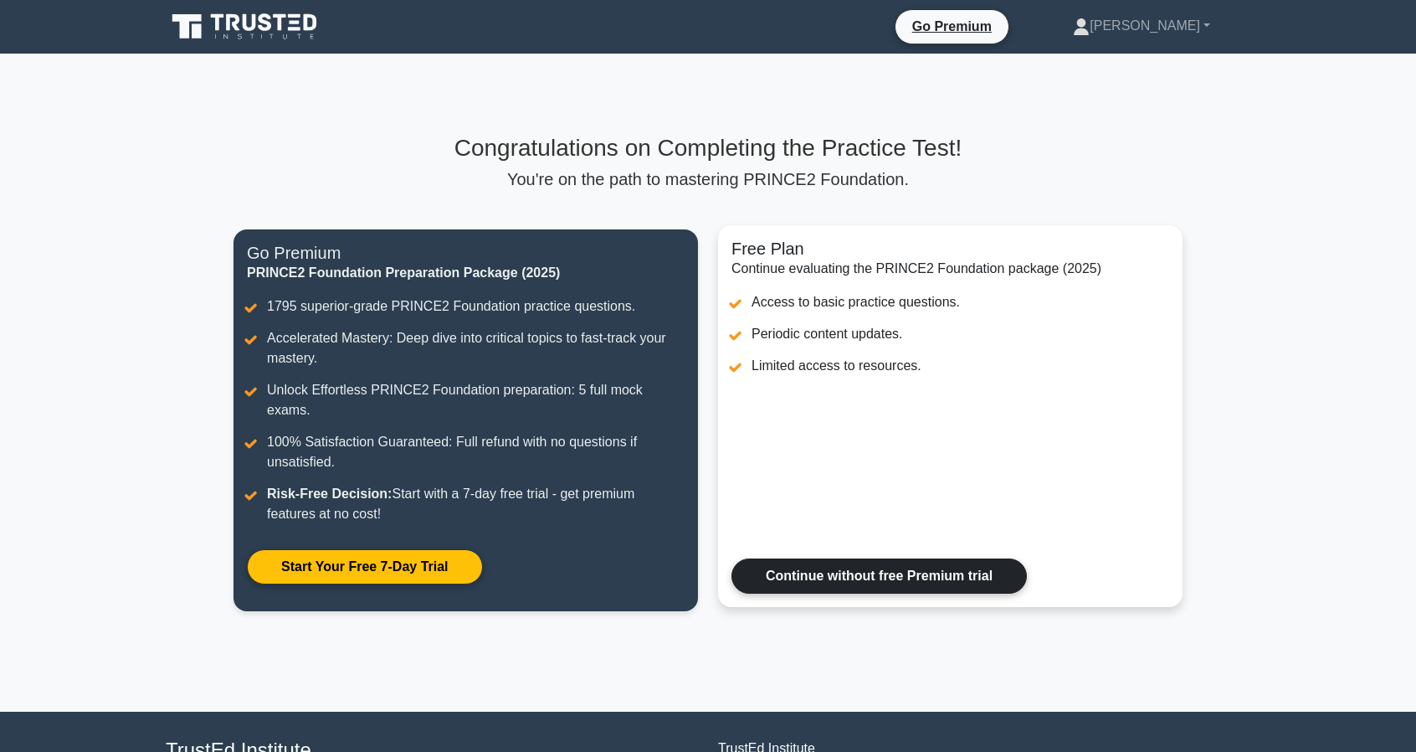
click at [872, 558] on link "Continue without free Premium trial" at bounding box center [880, 575] width 296 height 35
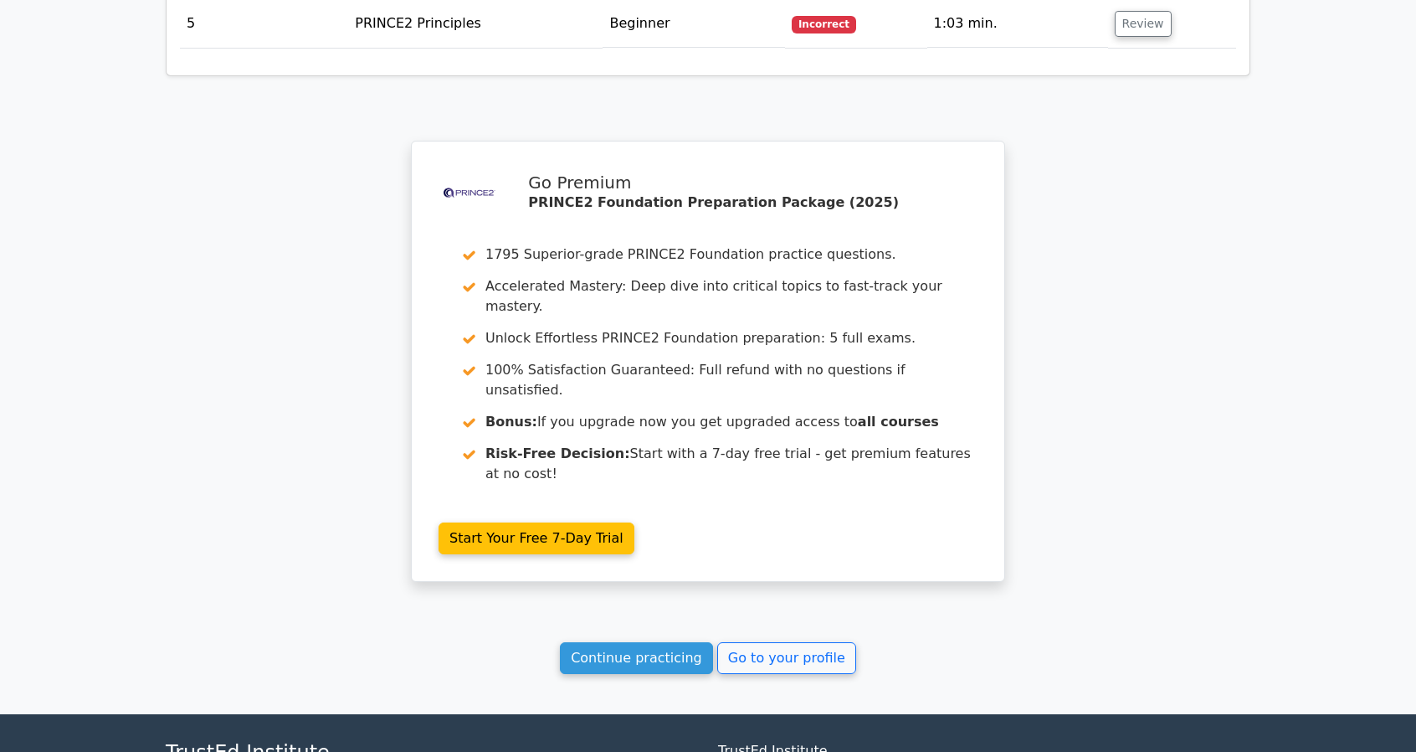
scroll to position [2284, 0]
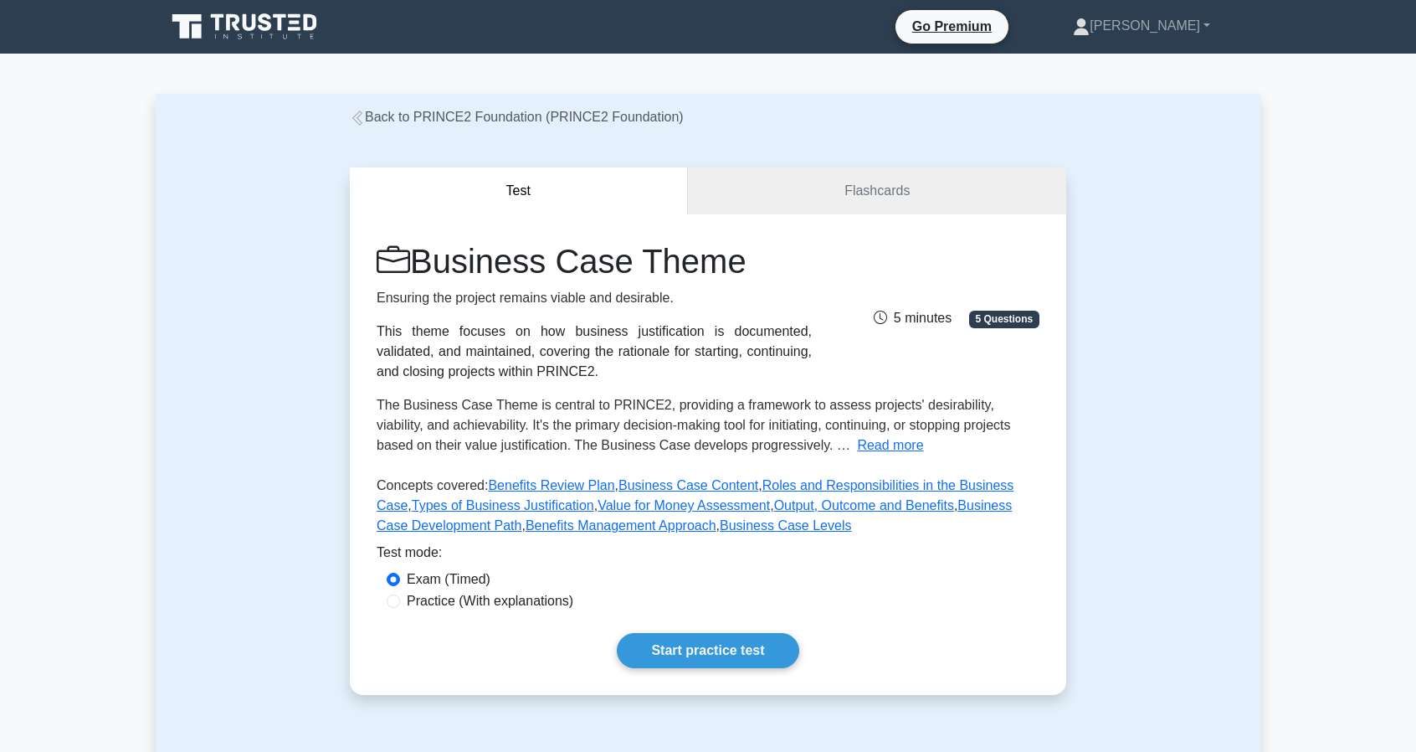
scroll to position [1068, 0]
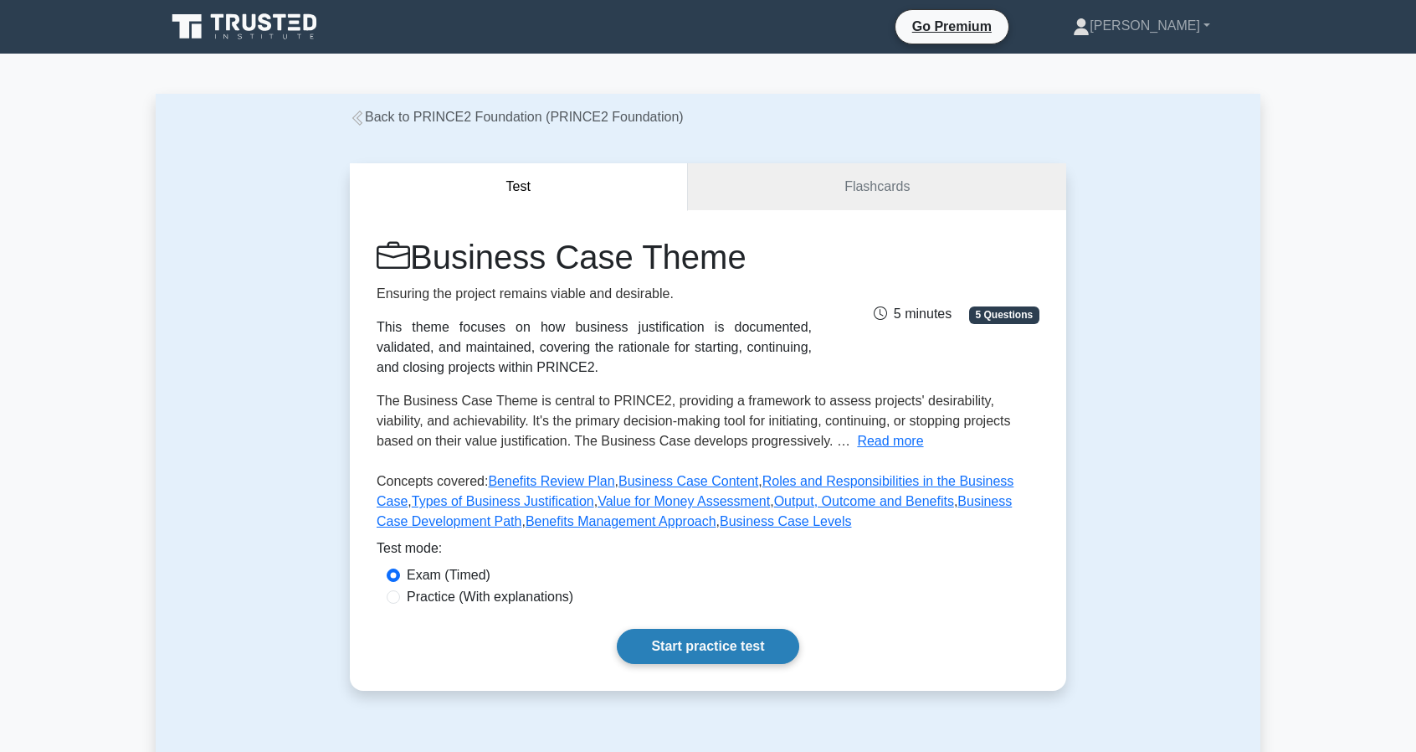
click at [690, 641] on link "Start practice test" at bounding box center [708, 646] width 182 height 35
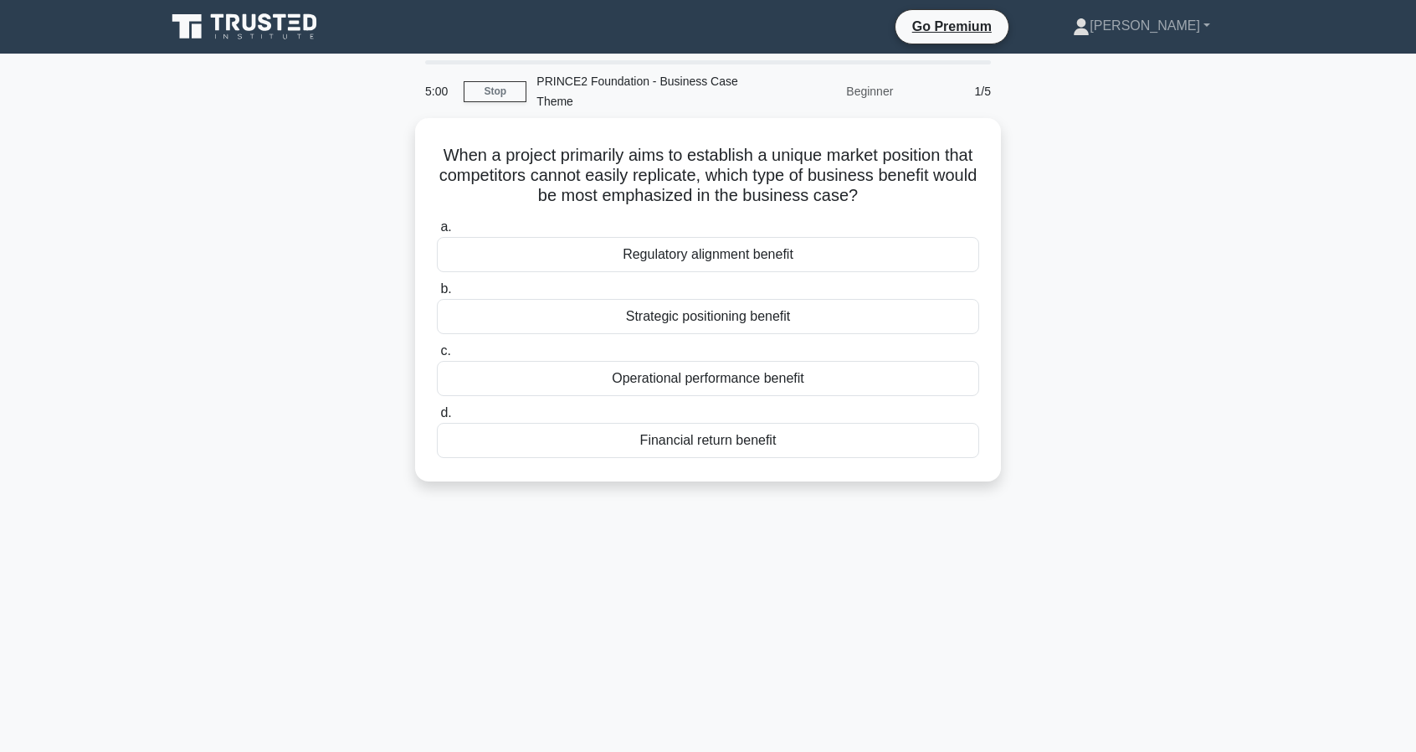
scroll to position [1068, 0]
click at [720, 316] on div "Strategic positioning benefit" at bounding box center [708, 312] width 542 height 35
click at [437, 290] on input "b. Strategic positioning benefit" at bounding box center [437, 285] width 0 height 11
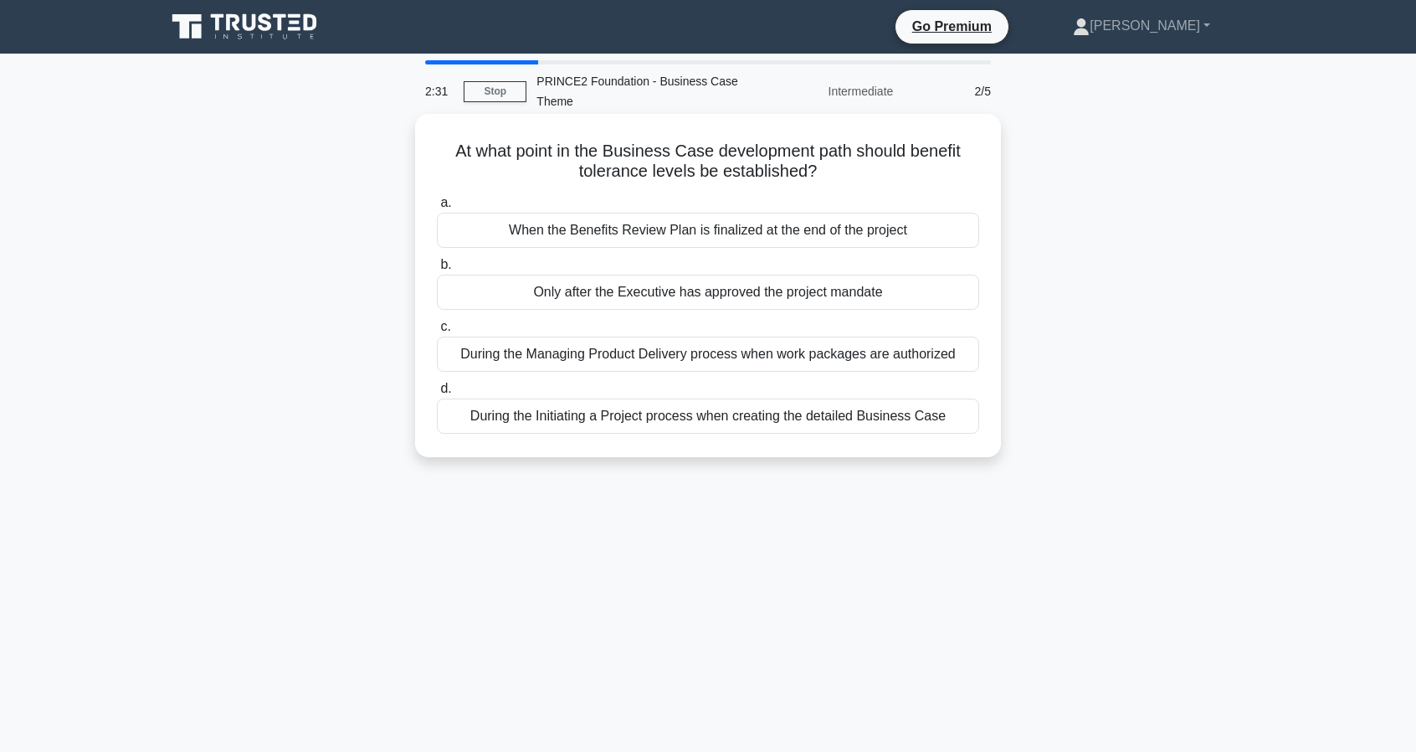
click at [644, 229] on div "When the Benefits Review Plan is finalized at the end of the project" at bounding box center [708, 230] width 542 height 35
click at [437, 208] on input "a. When the Benefits Review Plan is finalized at the end of the project" at bounding box center [437, 203] width 0 height 11
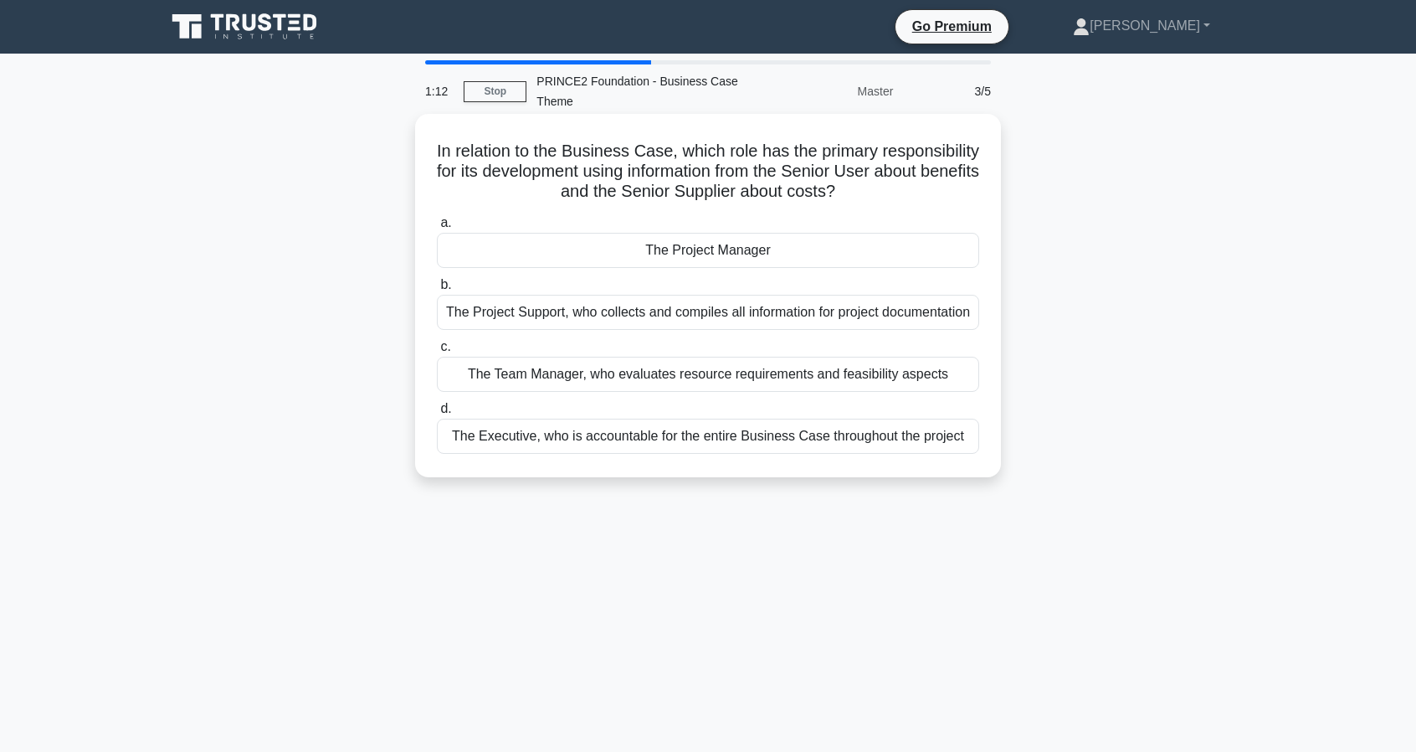
click at [680, 441] on div "The Executive, who is accountable for the entire Business Case throughout the p…" at bounding box center [708, 436] width 542 height 35
click at [437, 414] on input "d. The Executive, who is accountable for the entire Business Case throughout th…" at bounding box center [437, 408] width 0 height 11
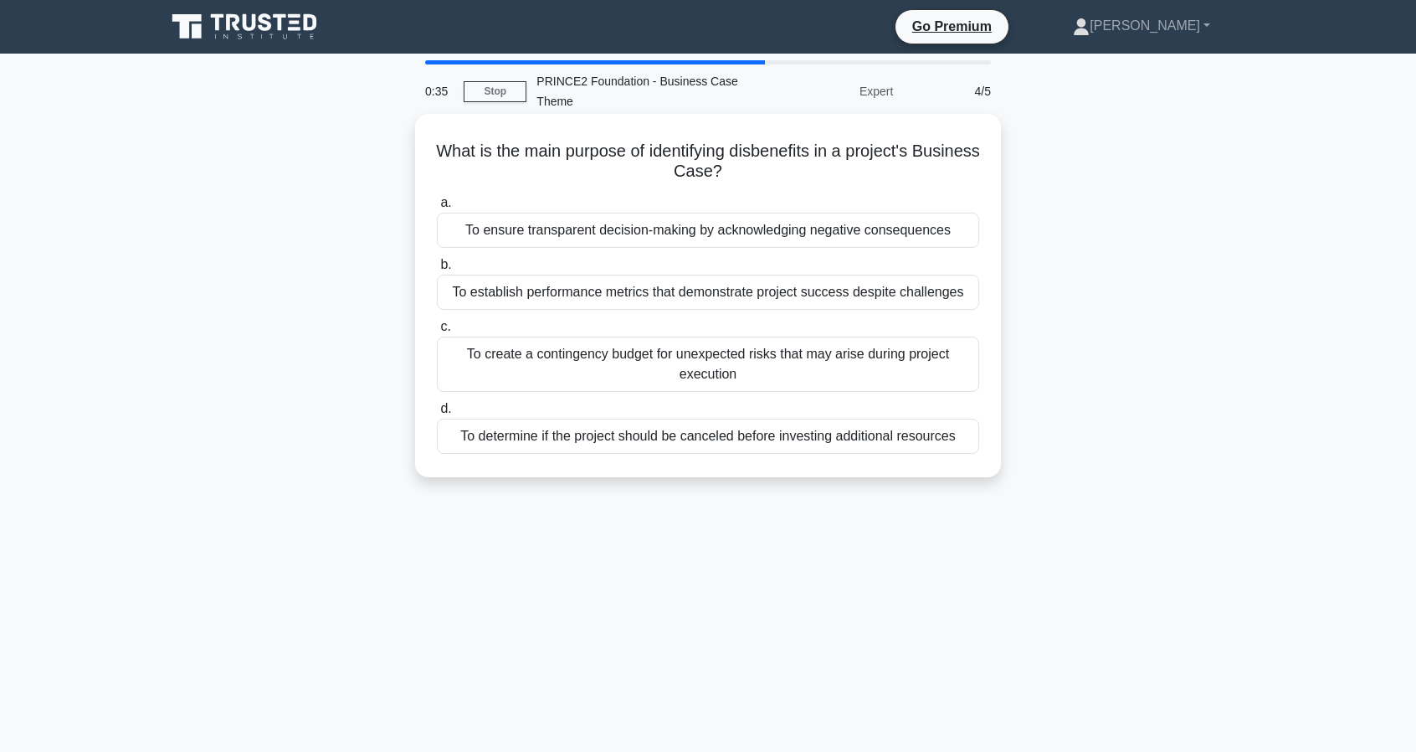
click at [655, 235] on div "To ensure transparent decision-making by acknowledging negative consequences" at bounding box center [708, 230] width 542 height 35
click at [437, 208] on input "a. To ensure transparent decision-making by acknowledging negative consequences" at bounding box center [437, 203] width 0 height 11
